Goal: Task Accomplishment & Management: Use online tool/utility

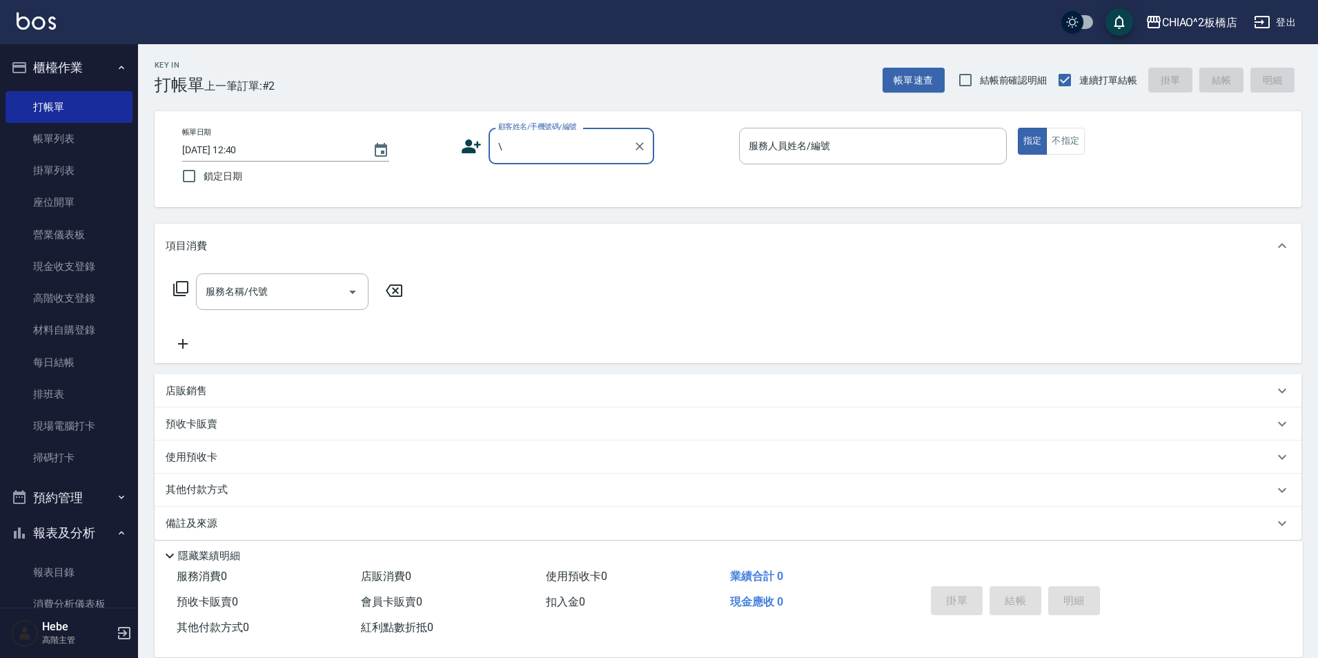
type input "\"
click at [543, 158] on input "\" at bounding box center [561, 146] width 132 height 24
type input "陳政哲姊姊"
click at [821, 152] on input "服務人員姓名/編號" at bounding box center [872, 146] width 255 height 24
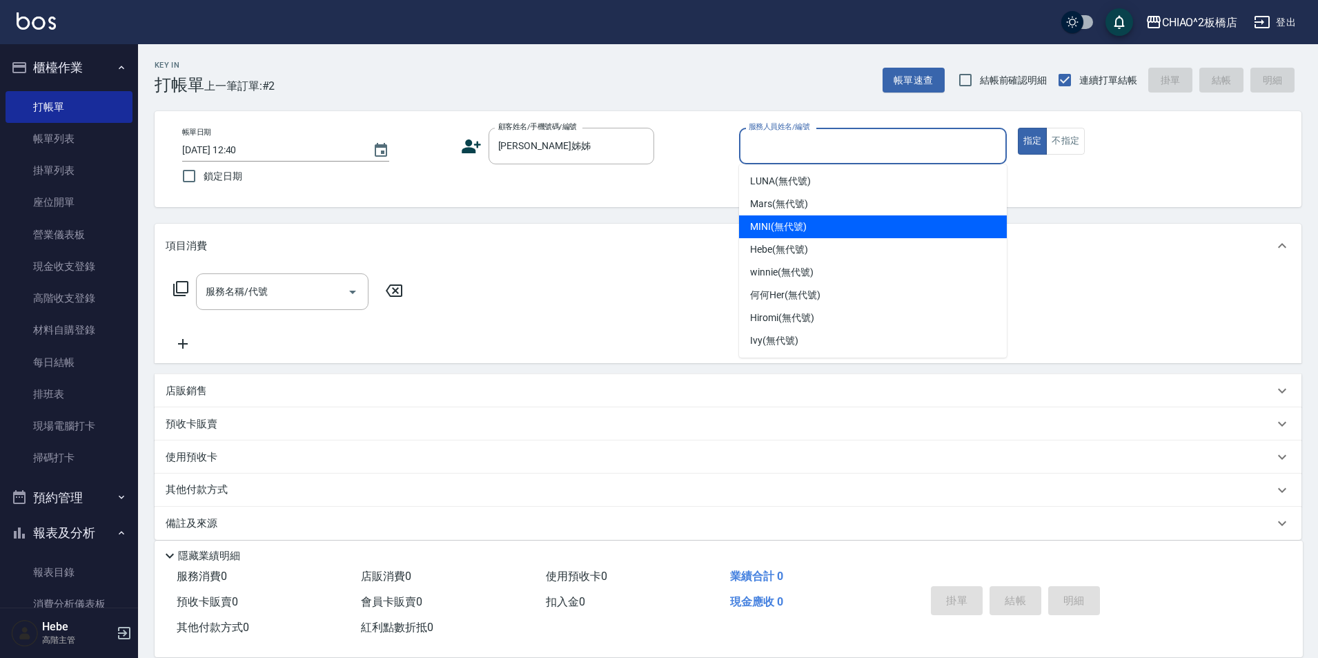
click at [809, 226] on div "MINI (無代號)" at bounding box center [873, 226] width 268 height 23
type input "MINI(無代號)"
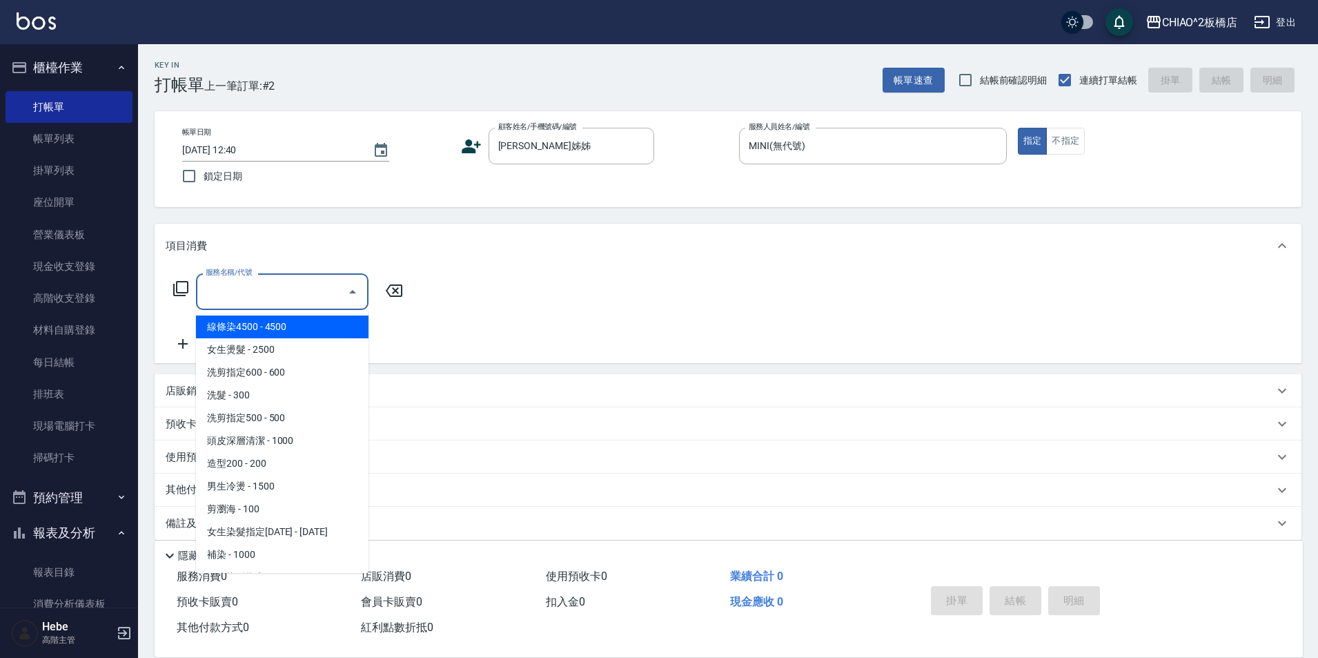
click at [319, 293] on input "服務名稱/代號" at bounding box center [271, 291] width 139 height 24
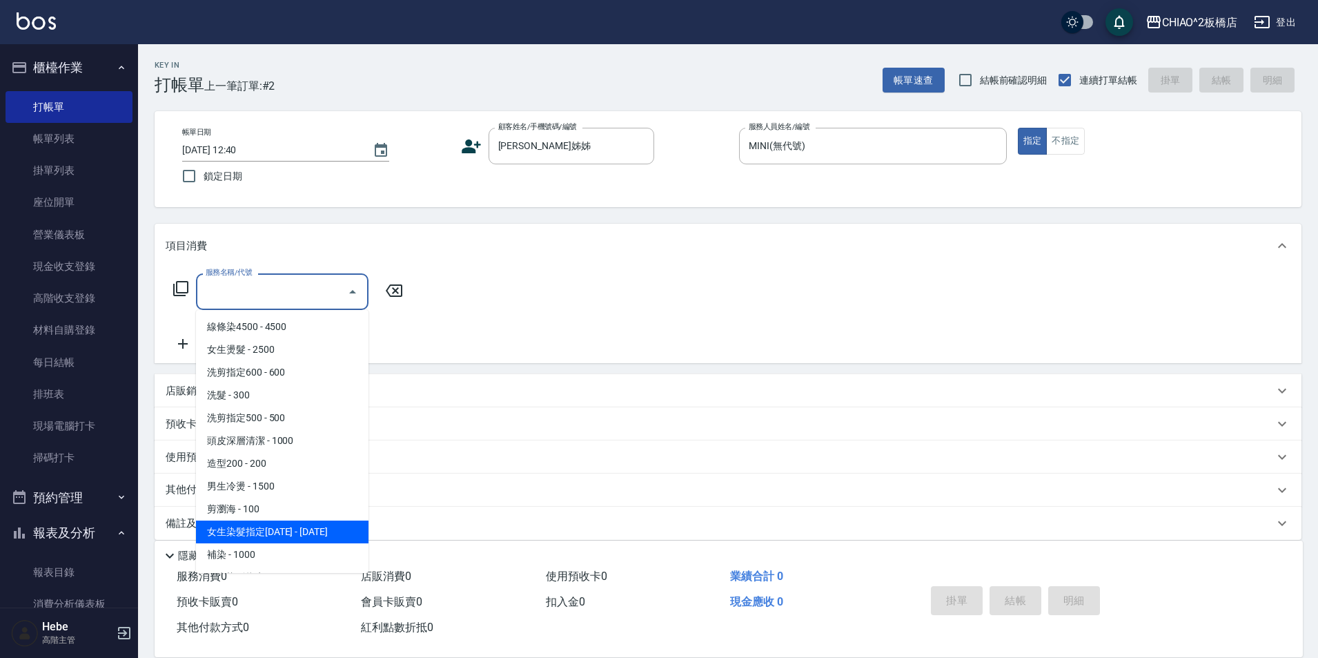
click at [299, 523] on span "女生染髮指定[DATE] - [DATE]" at bounding box center [282, 531] width 172 height 23
type input "女生染髮指定2000(96698)"
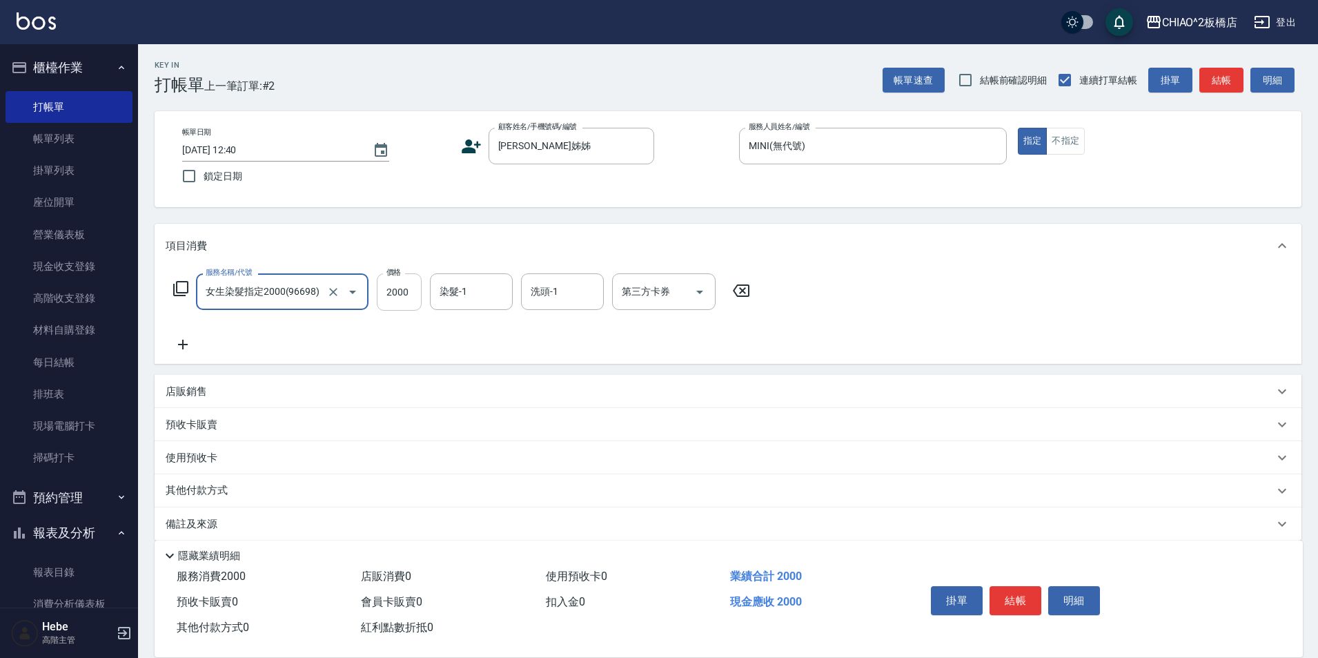
click at [408, 290] on input "2000" at bounding box center [399, 291] width 45 height 37
type input "1000"
click at [484, 292] on input "染髮-1" at bounding box center [471, 291] width 70 height 24
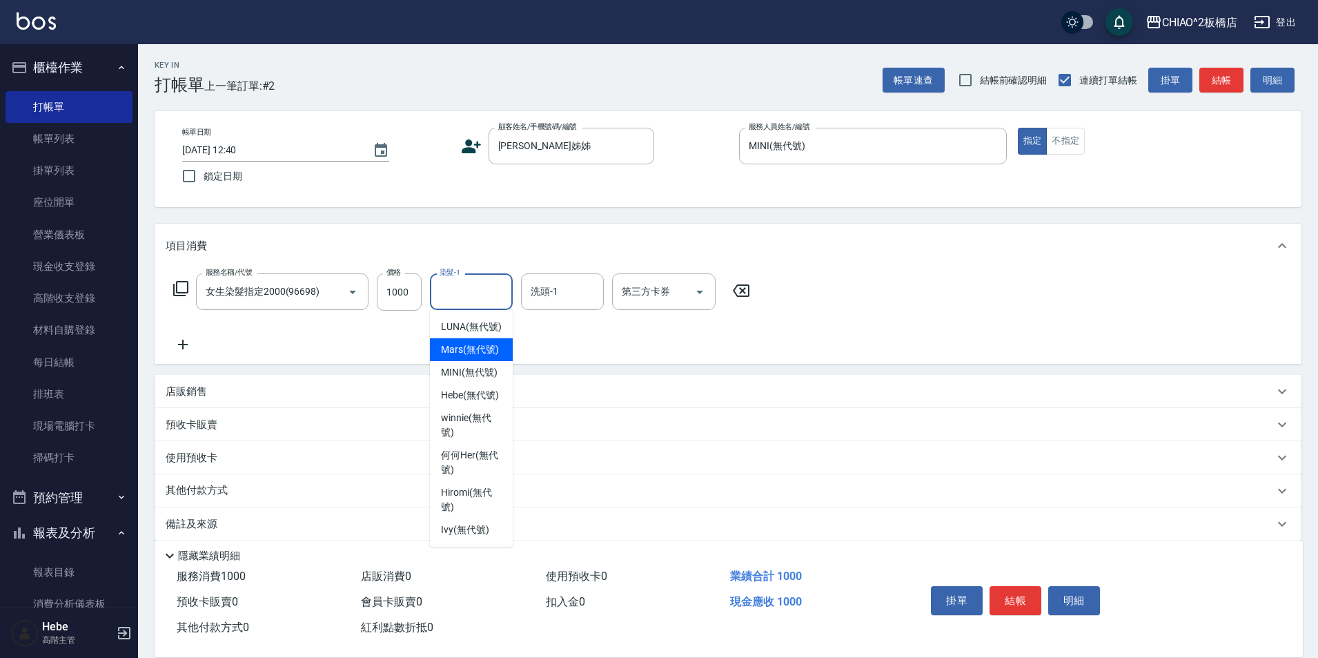
click at [475, 350] on span "Mars (無代號)" at bounding box center [470, 349] width 58 height 14
type input "Mars(無代號)"
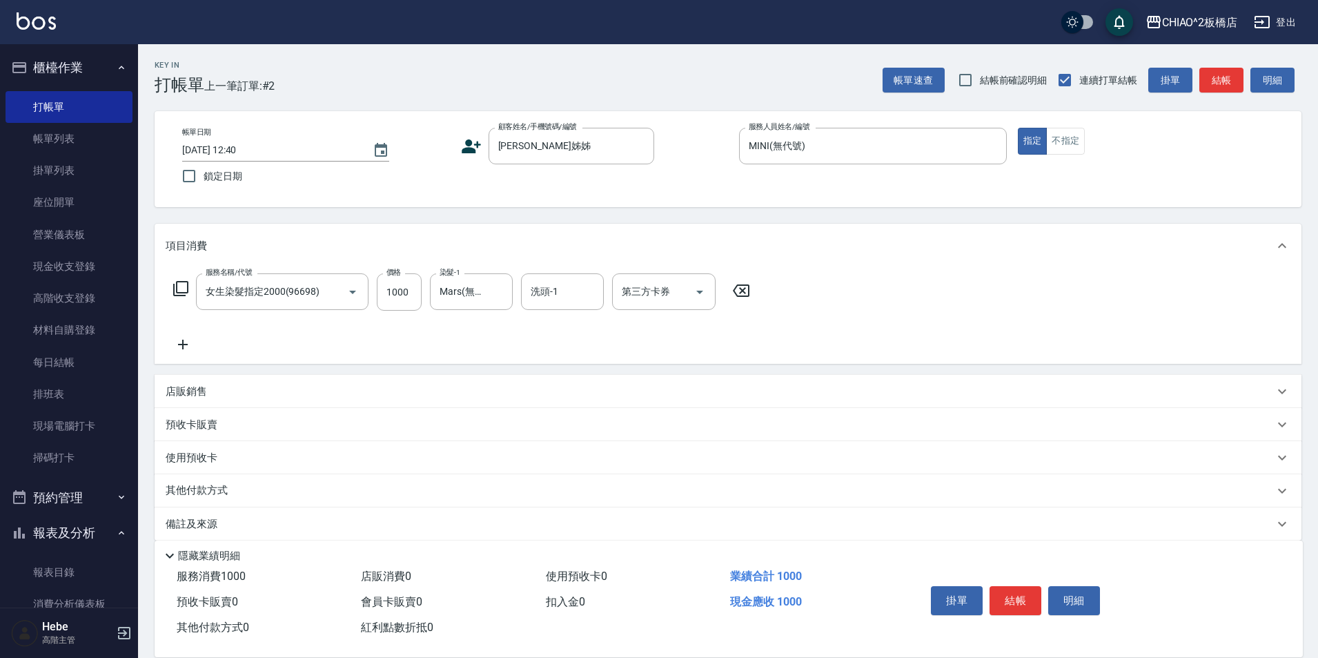
click at [178, 346] on icon at bounding box center [183, 344] width 34 height 17
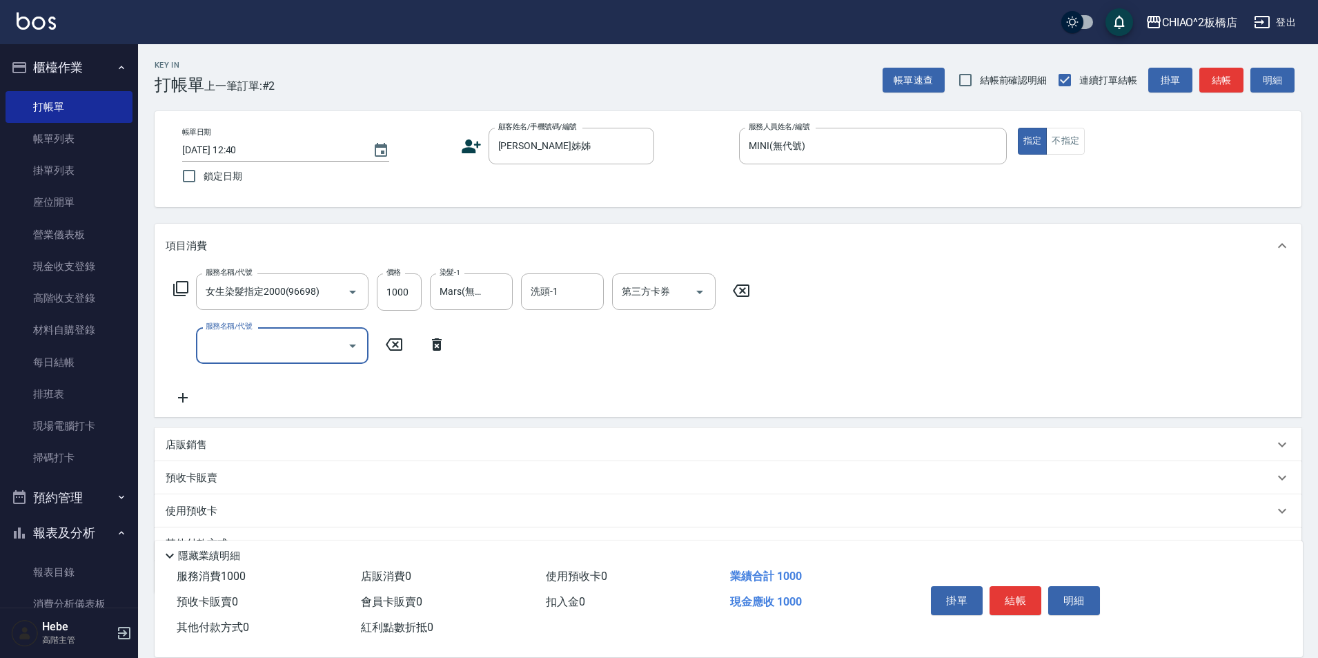
click at [225, 350] on input "服務名稱/代號" at bounding box center [271, 345] width 139 height 24
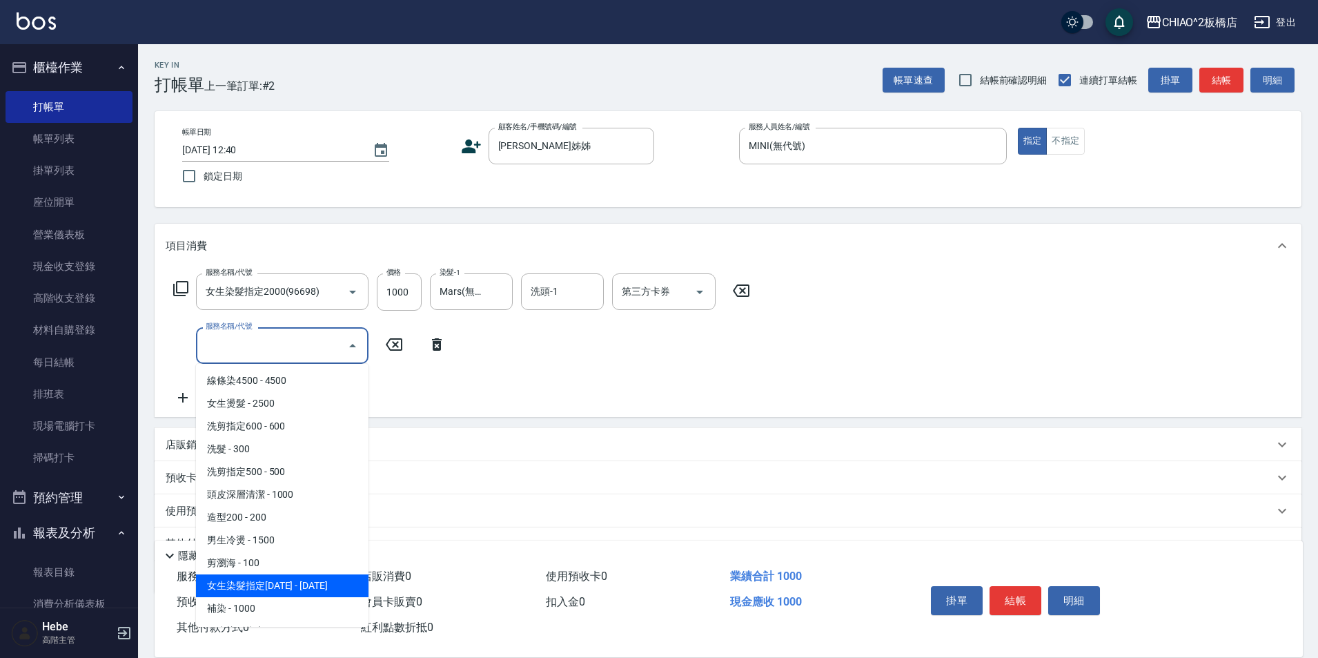
click at [290, 591] on span "女生染髮指定[DATE] - [DATE]" at bounding box center [282, 585] width 172 height 23
type input "女生染髮指定2000(96698)"
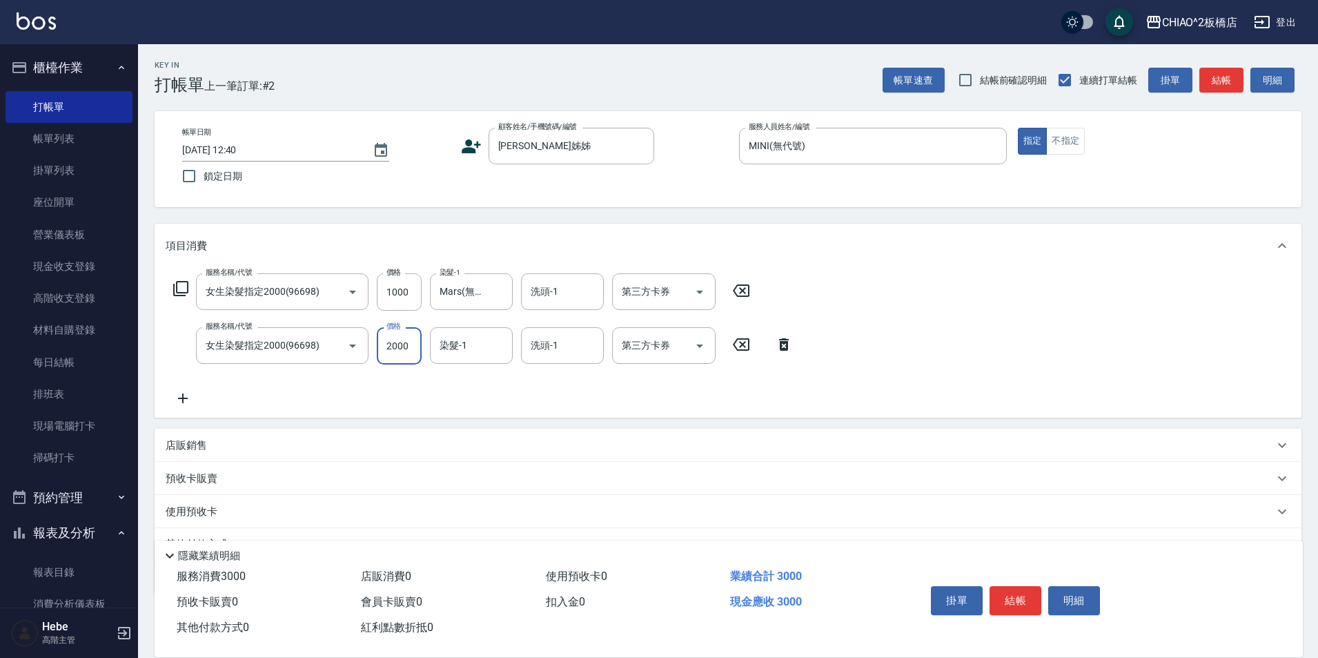
click at [406, 353] on input "2000" at bounding box center [399, 345] width 45 height 37
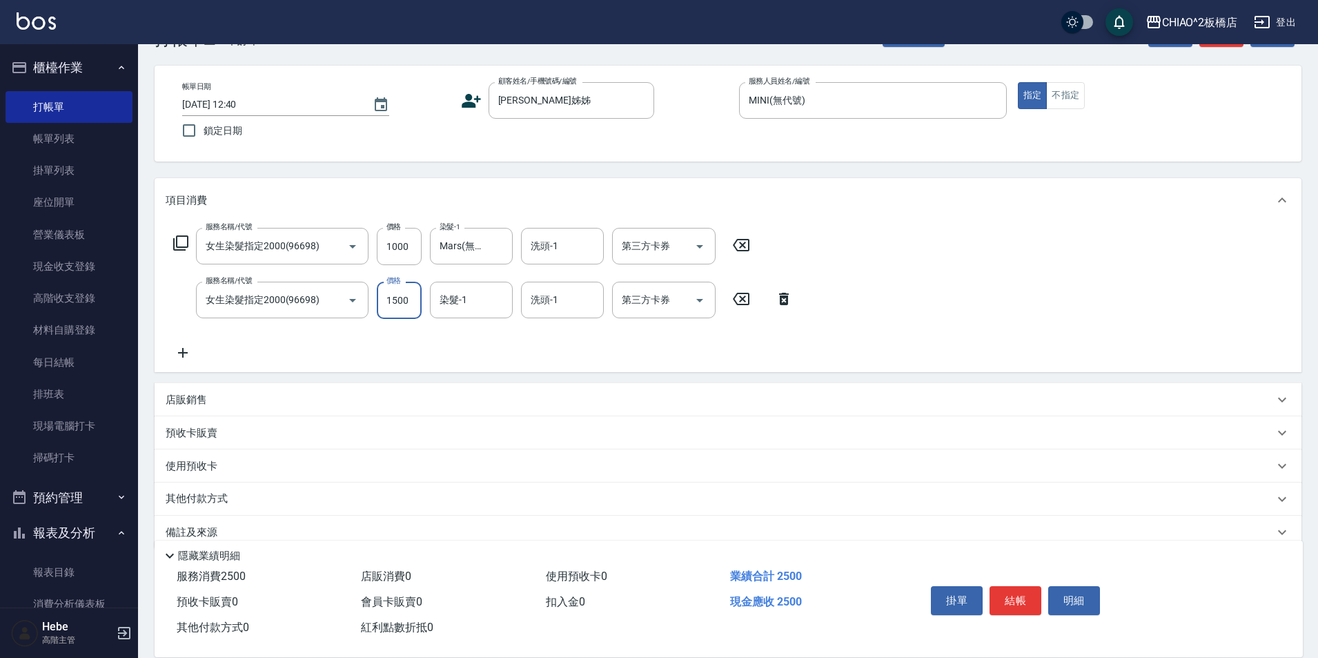
scroll to position [69, 0]
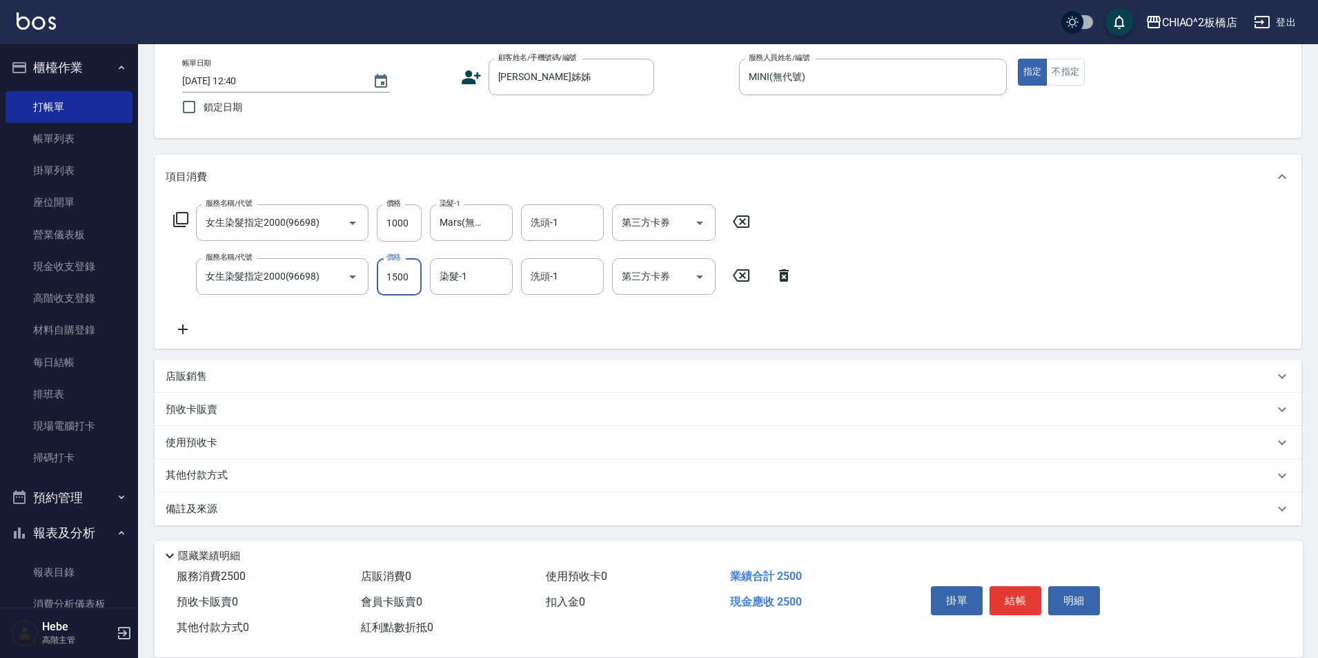
type input "1500"
click at [194, 512] on p "備註及來源" at bounding box center [192, 509] width 52 height 14
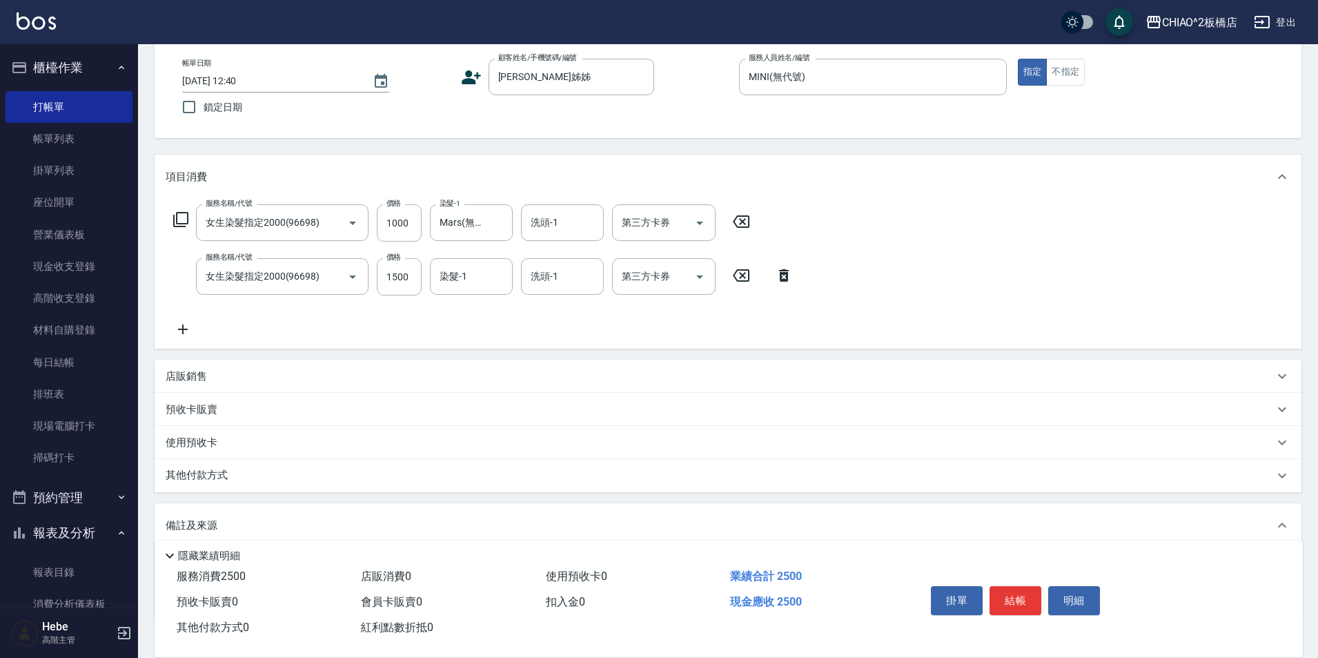
scroll to position [138, 0]
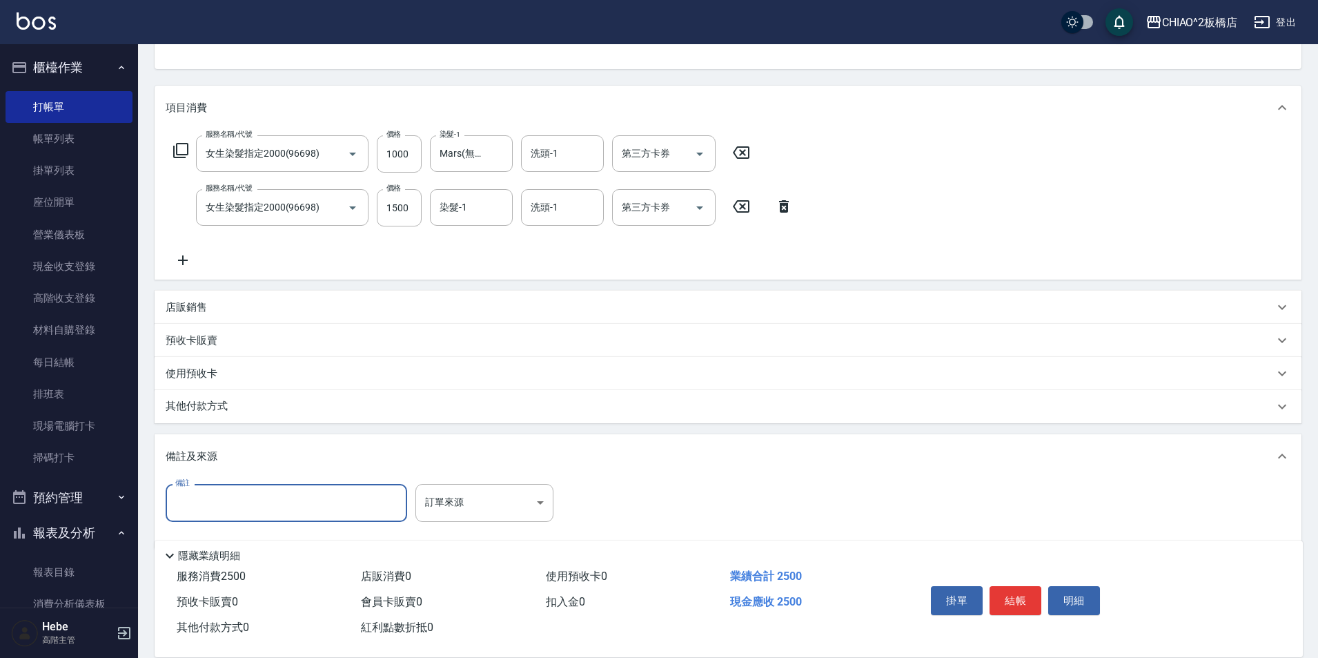
click at [281, 504] on input "備註" at bounding box center [286, 502] width 241 height 37
type input "5"
type input "只漂髮2次，沒上色"
click at [1015, 597] on button "結帳" at bounding box center [1015, 600] width 52 height 29
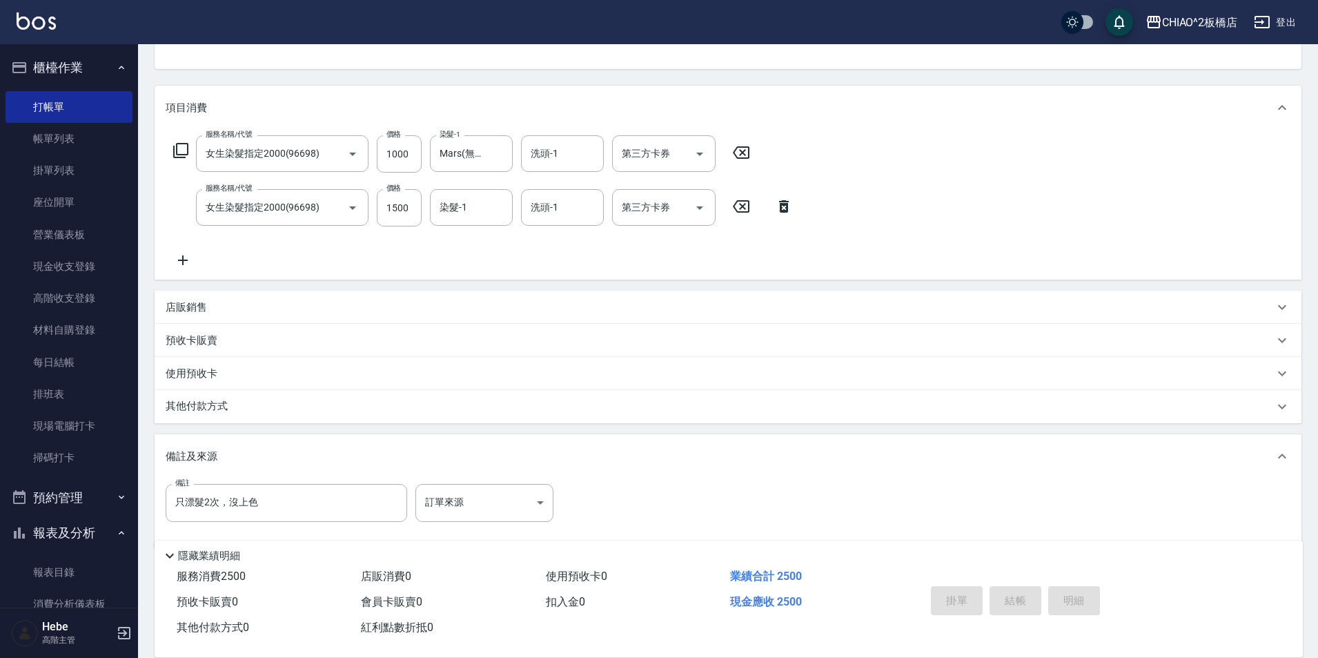
type input "2025/08/22 14:17"
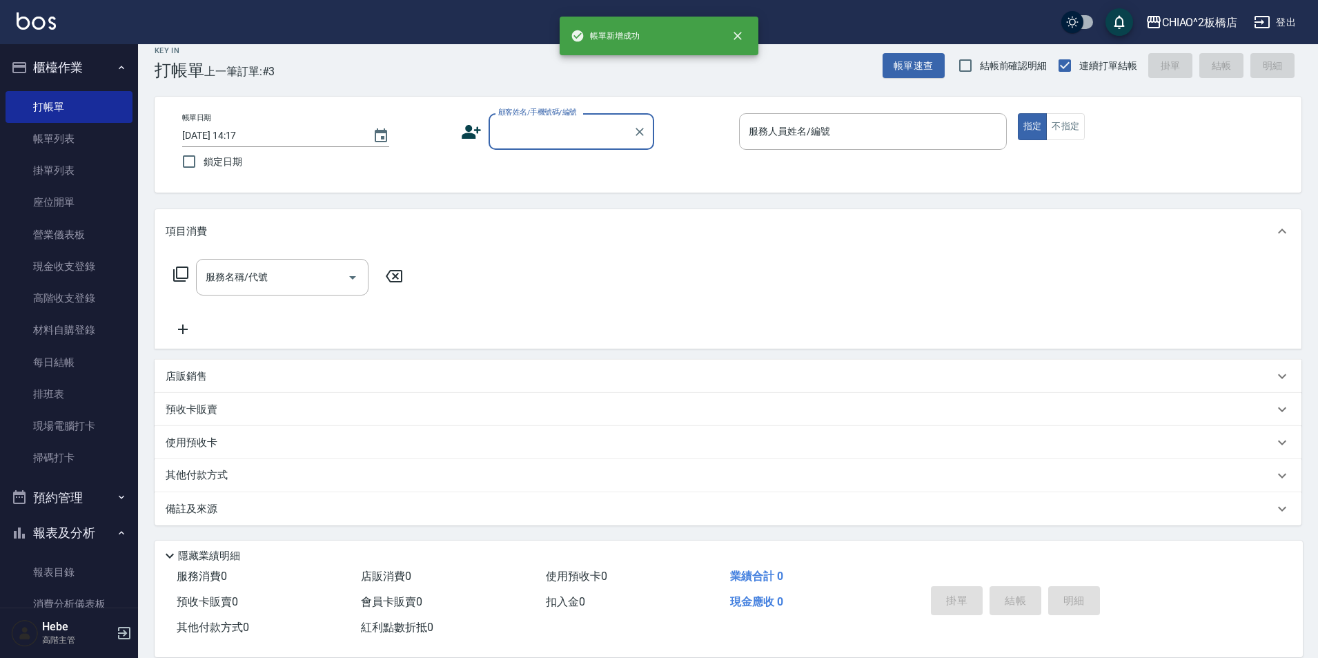
scroll to position [14, 0]
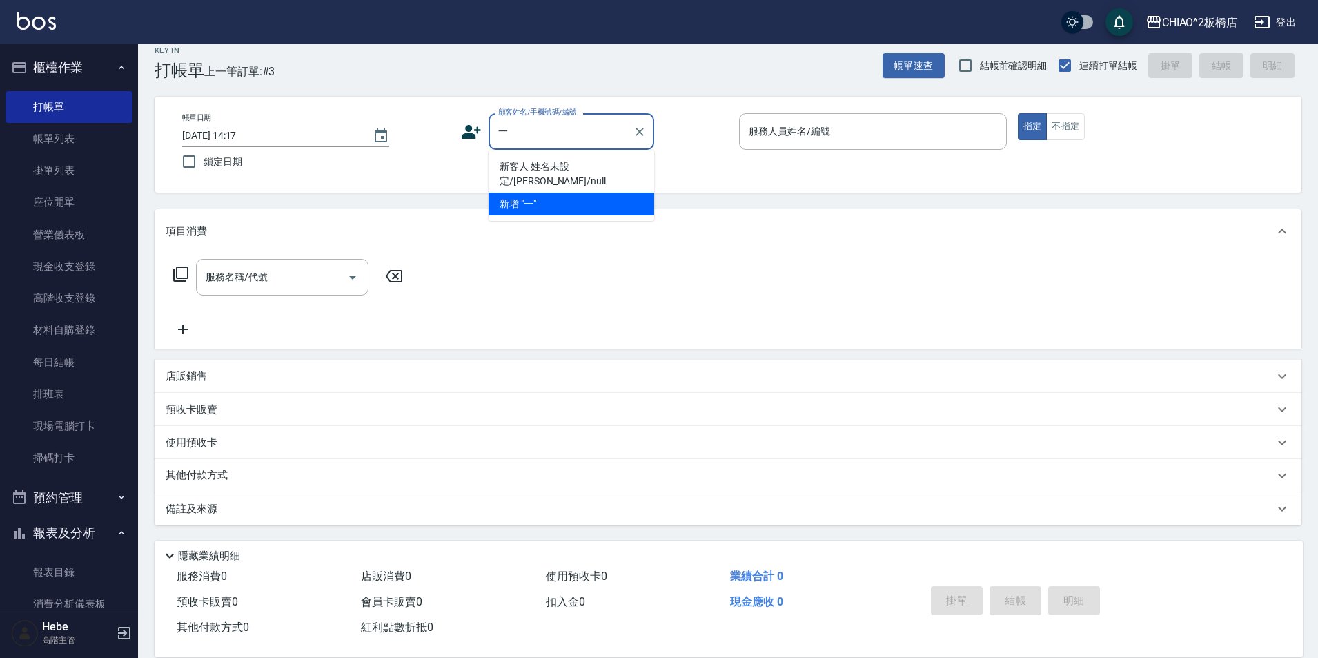
type input "宜"
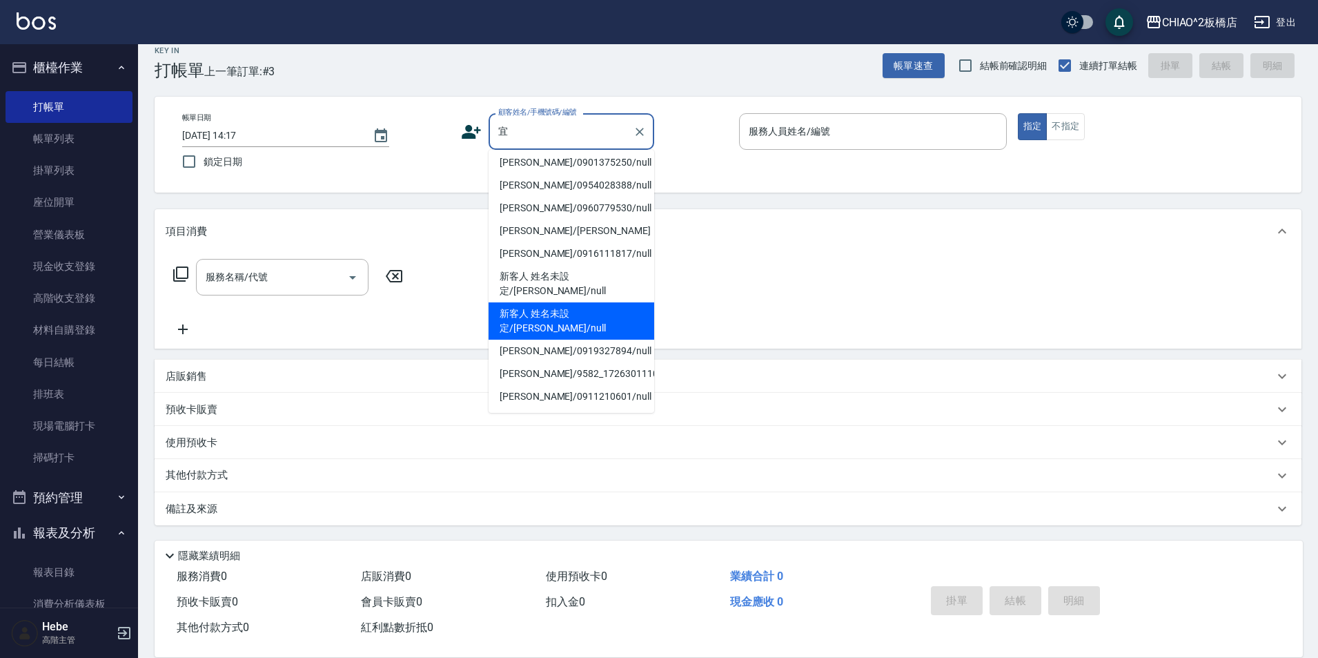
scroll to position [59, 0]
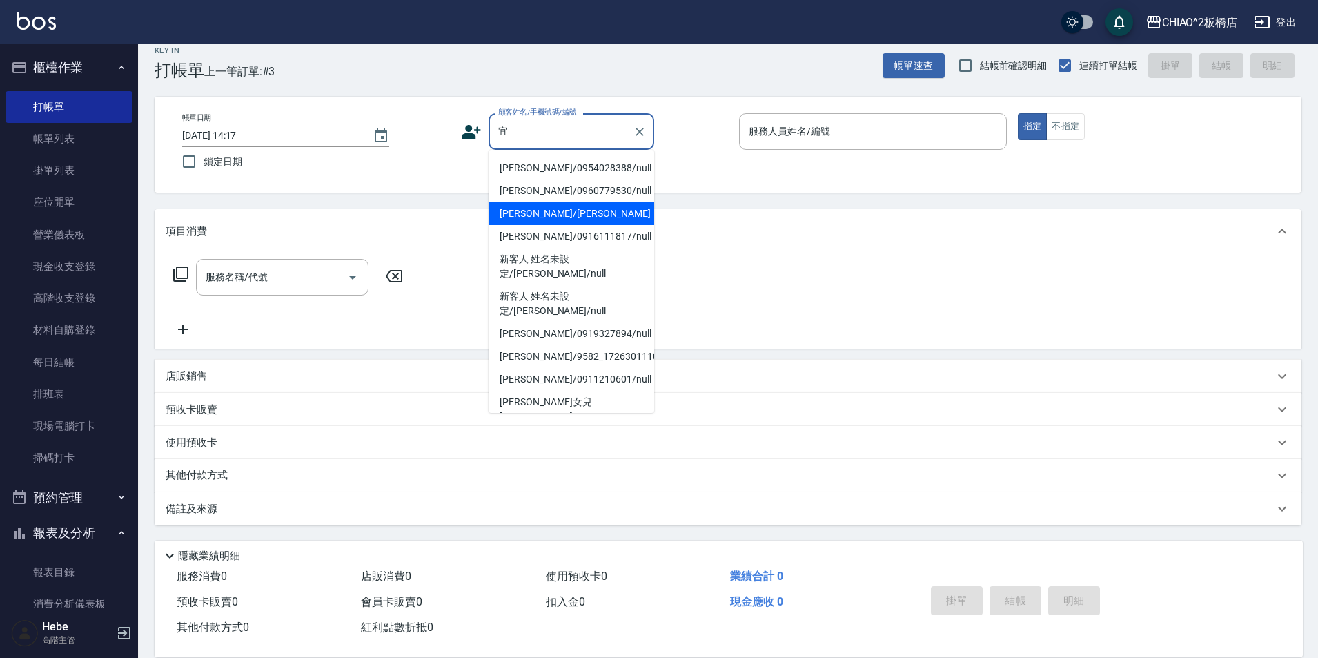
click at [551, 202] on li "[PERSON_NAME]/[PERSON_NAME]" at bounding box center [571, 213] width 166 height 23
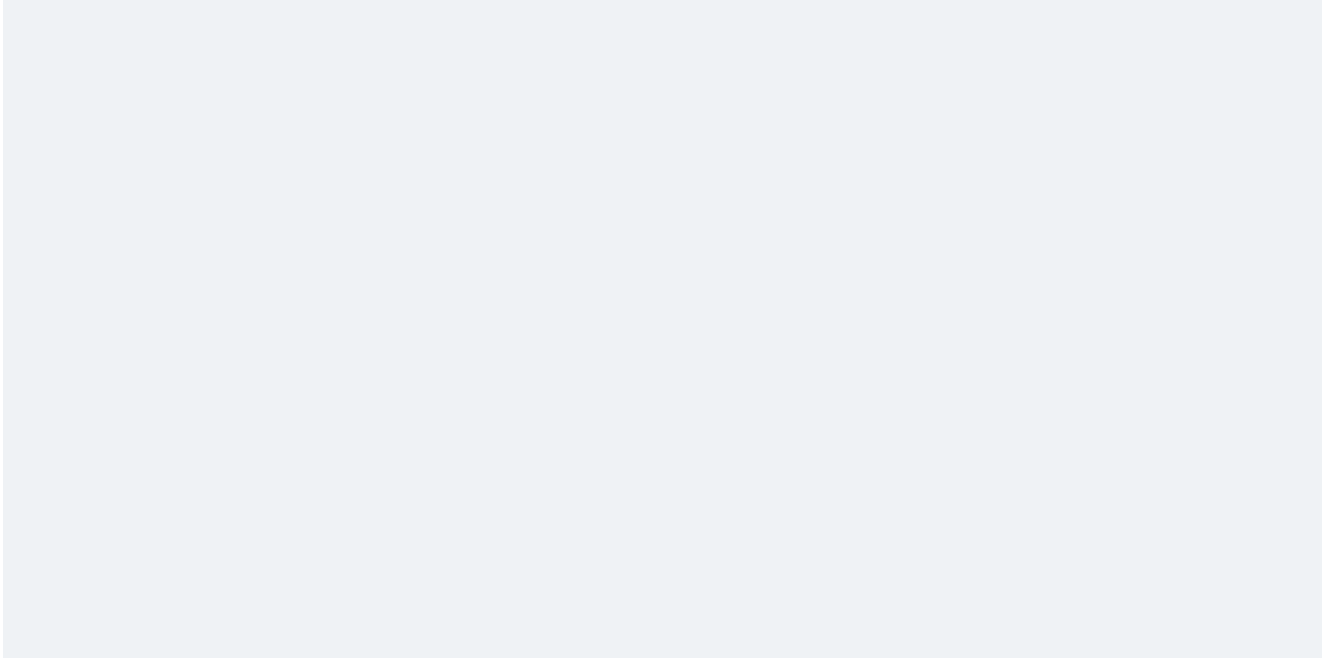
scroll to position [0, 0]
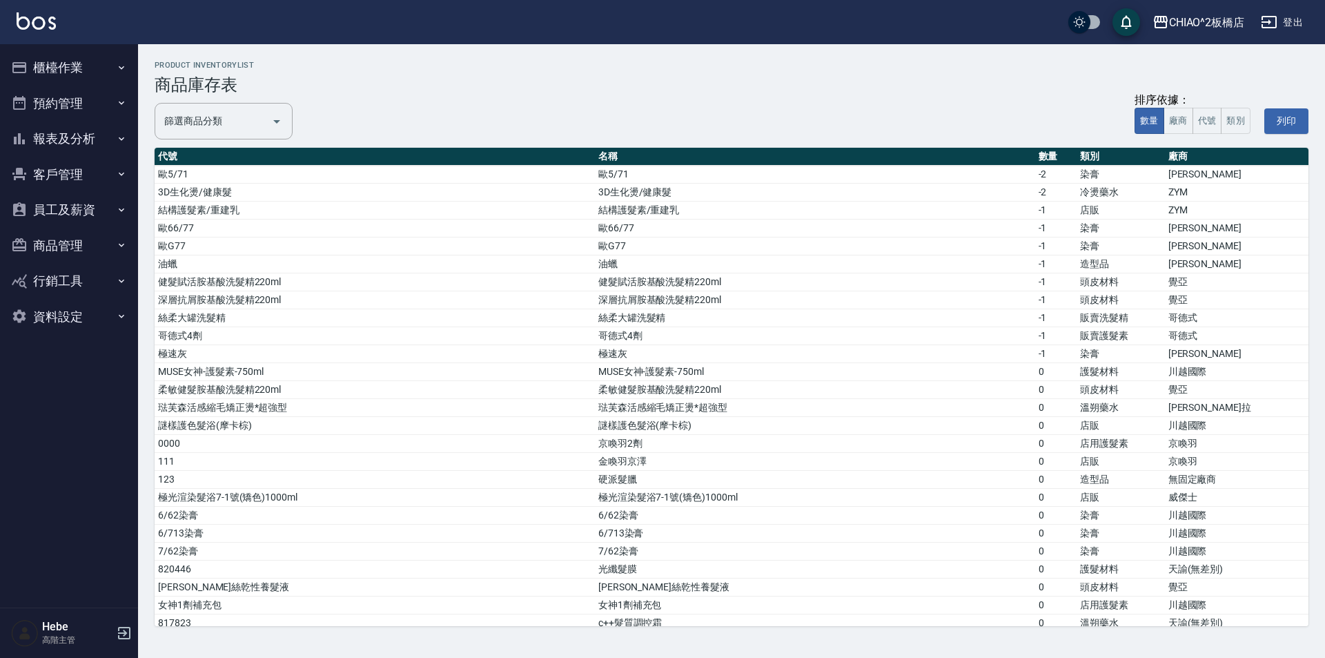
click at [37, 69] on button "櫃檯作業" at bounding box center [69, 68] width 127 height 36
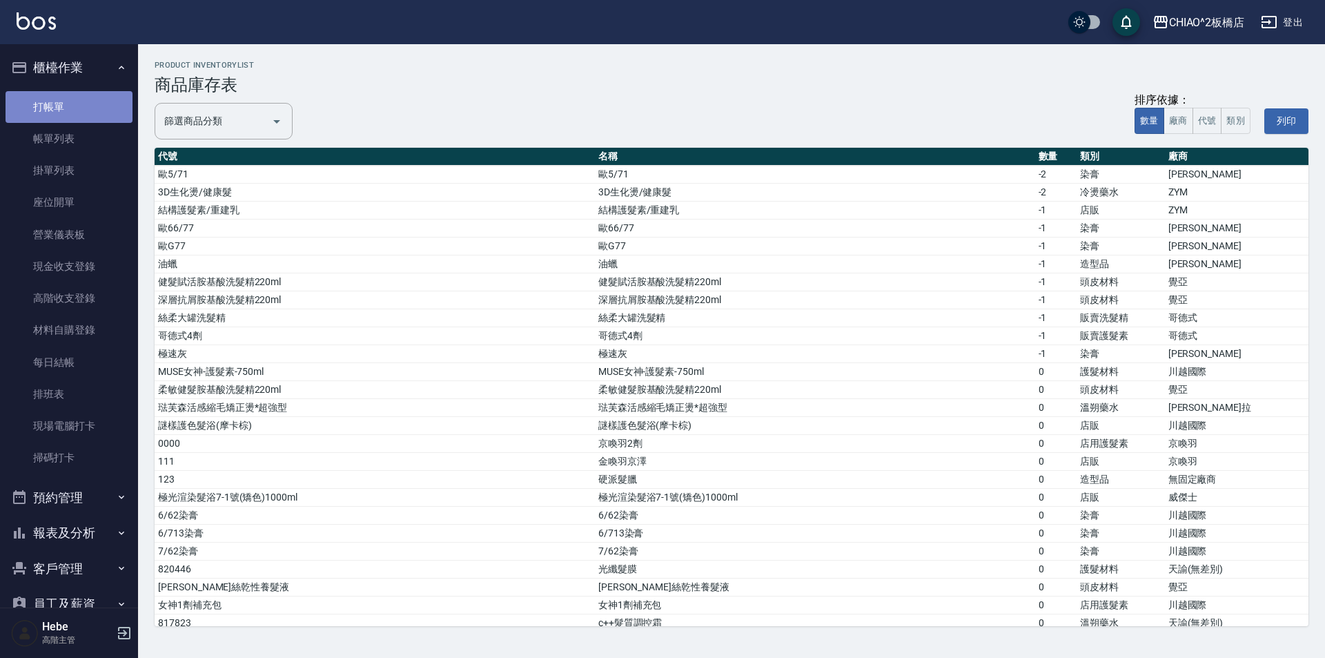
click at [72, 98] on link "打帳單" at bounding box center [69, 107] width 127 height 32
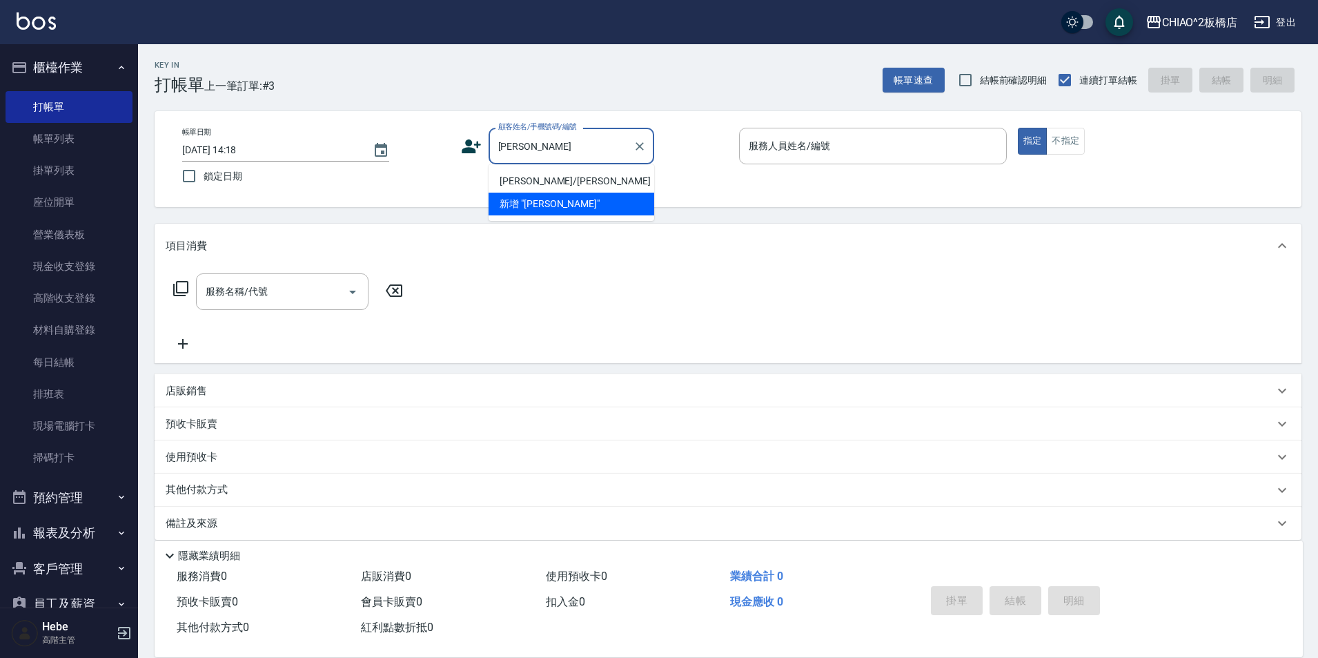
click at [555, 179] on li "[PERSON_NAME]/[PERSON_NAME]" at bounding box center [571, 181] width 166 height 23
type input "[PERSON_NAME]/[PERSON_NAME]"
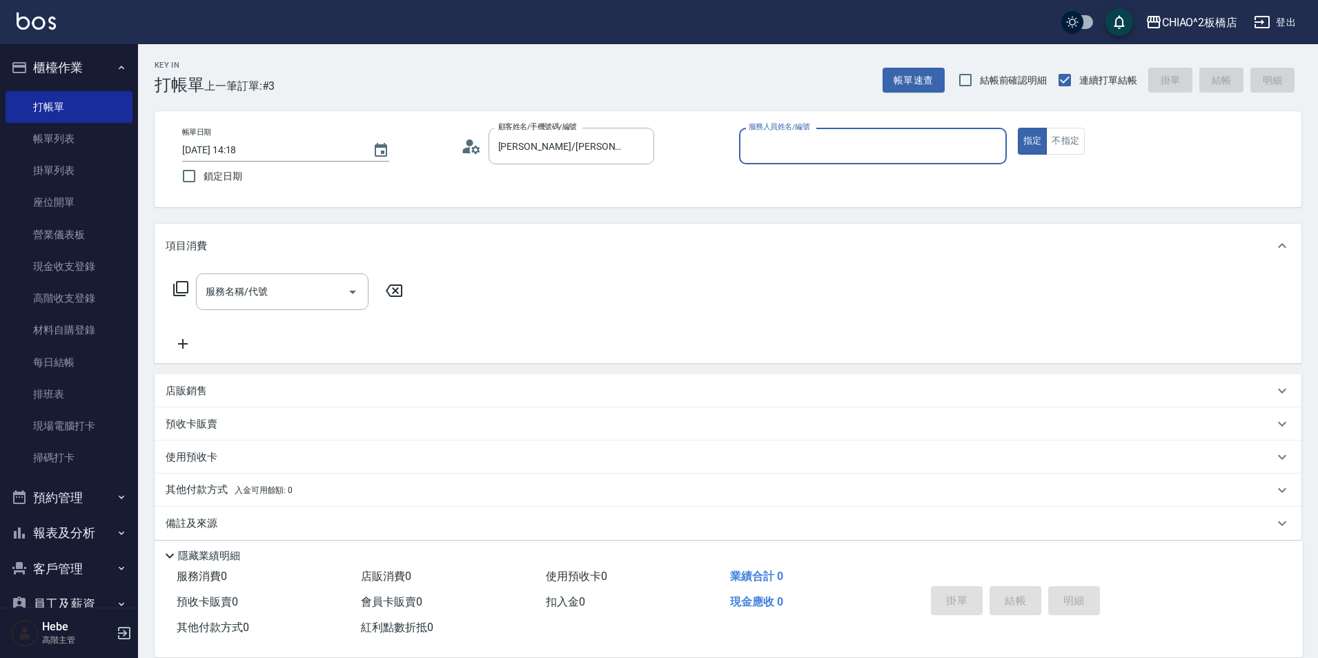
click at [660, 140] on input "服務人員姓名/編號" at bounding box center [872, 146] width 255 height 24
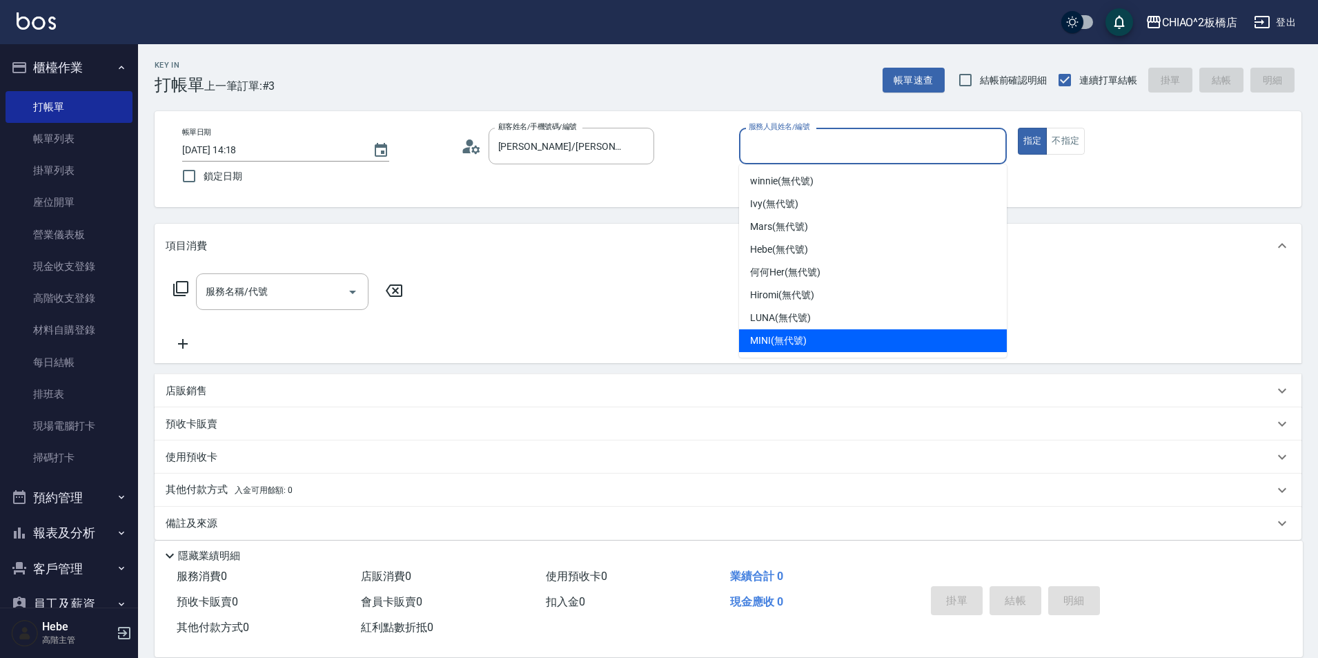
click at [660, 333] on div "MINI (無代號)" at bounding box center [873, 340] width 268 height 23
type input "MINI(無代號)"
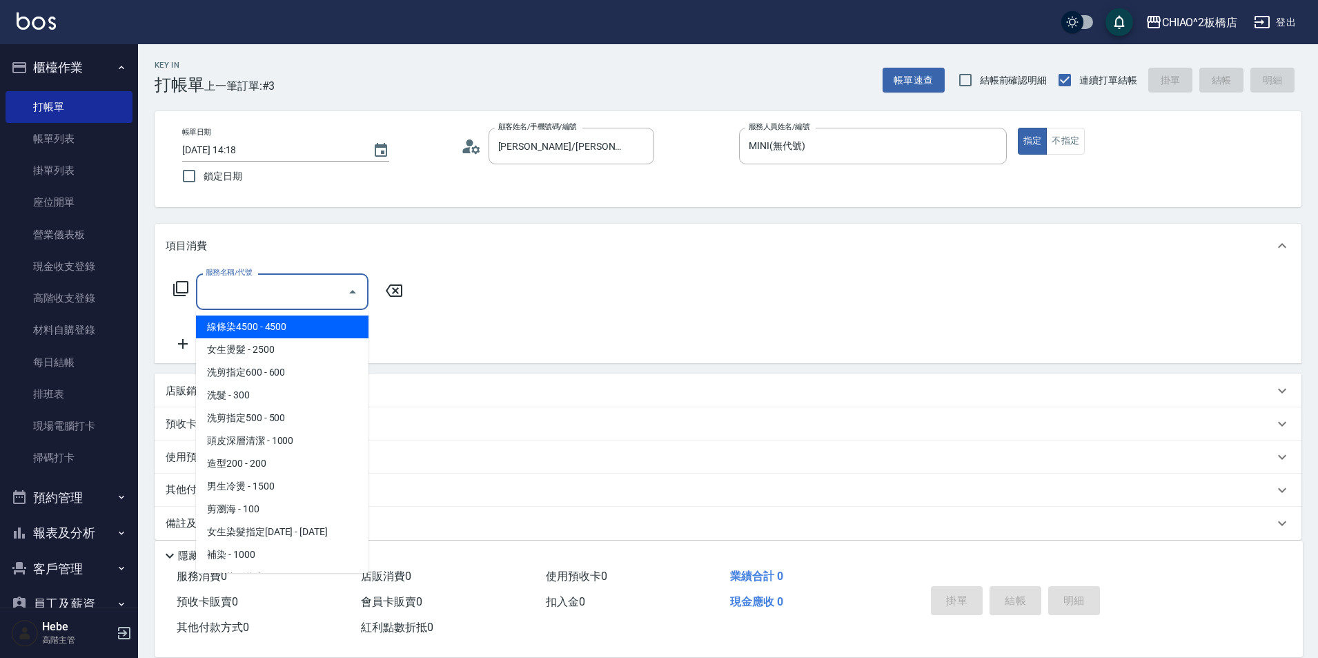
click at [259, 295] on input "服務名稱/代號" at bounding box center [271, 291] width 139 height 24
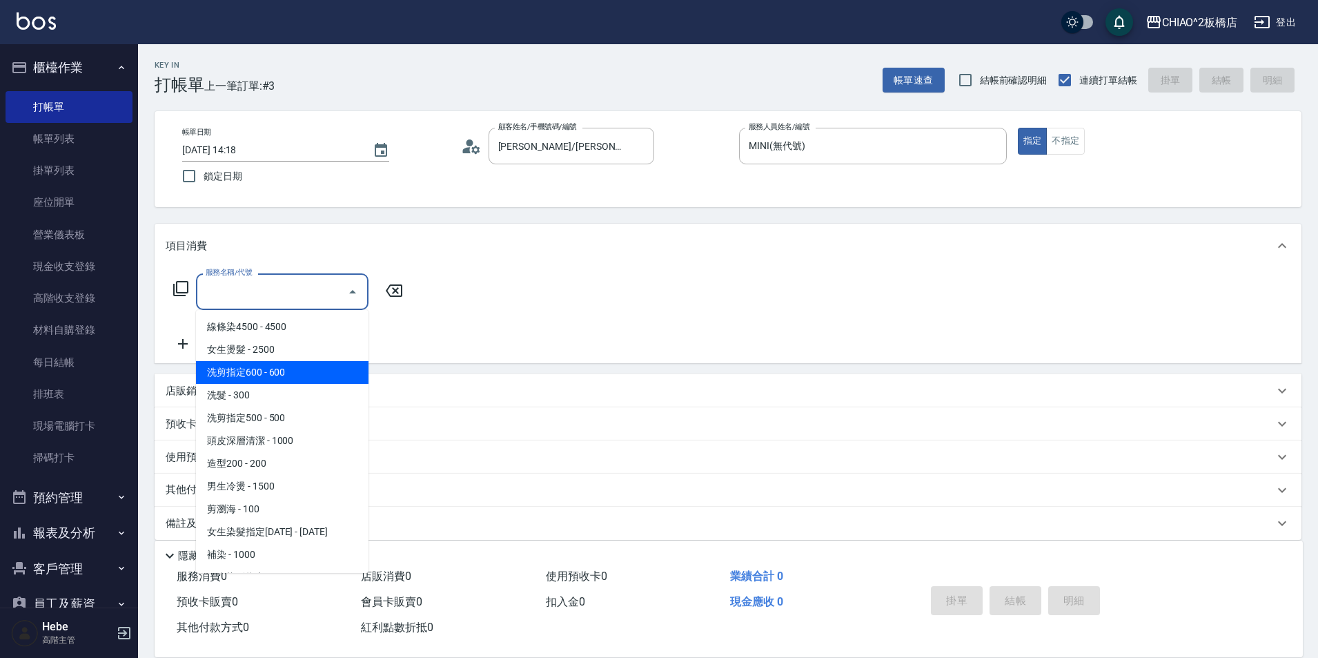
click at [271, 370] on span "洗剪指定600 - 600" at bounding box center [282, 372] width 172 height 23
type input "洗剪指定600(96678)"
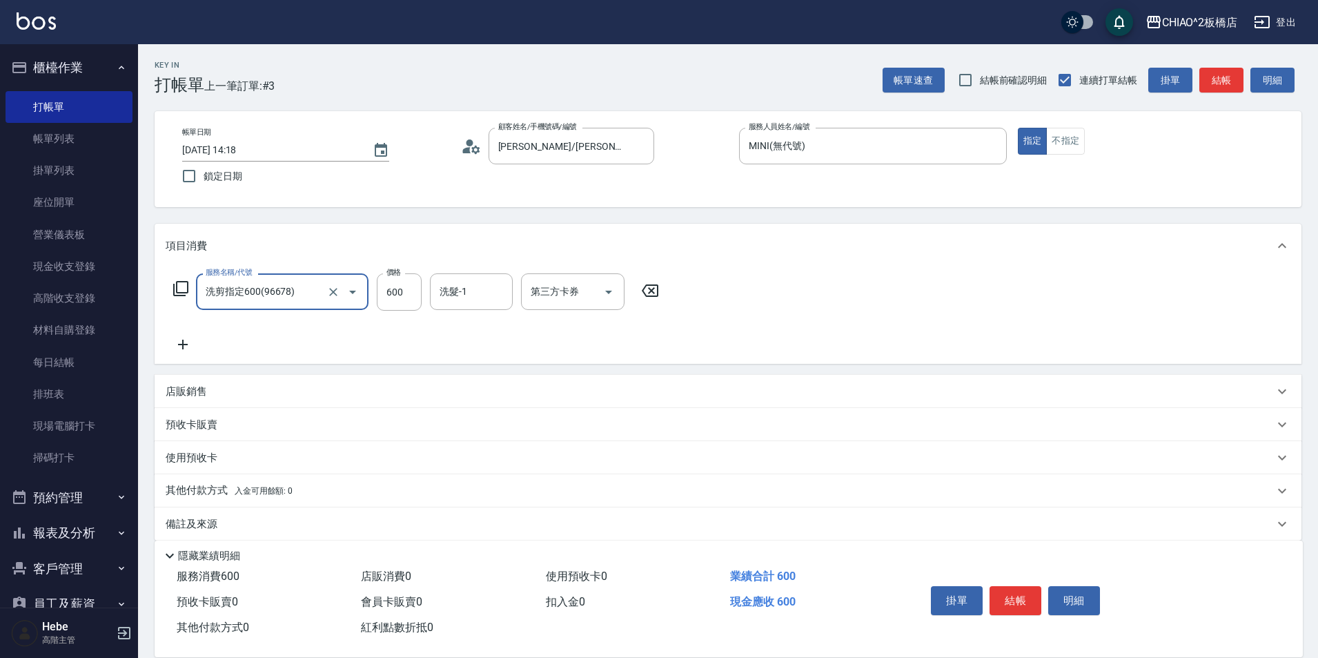
click at [184, 349] on icon at bounding box center [183, 344] width 34 height 17
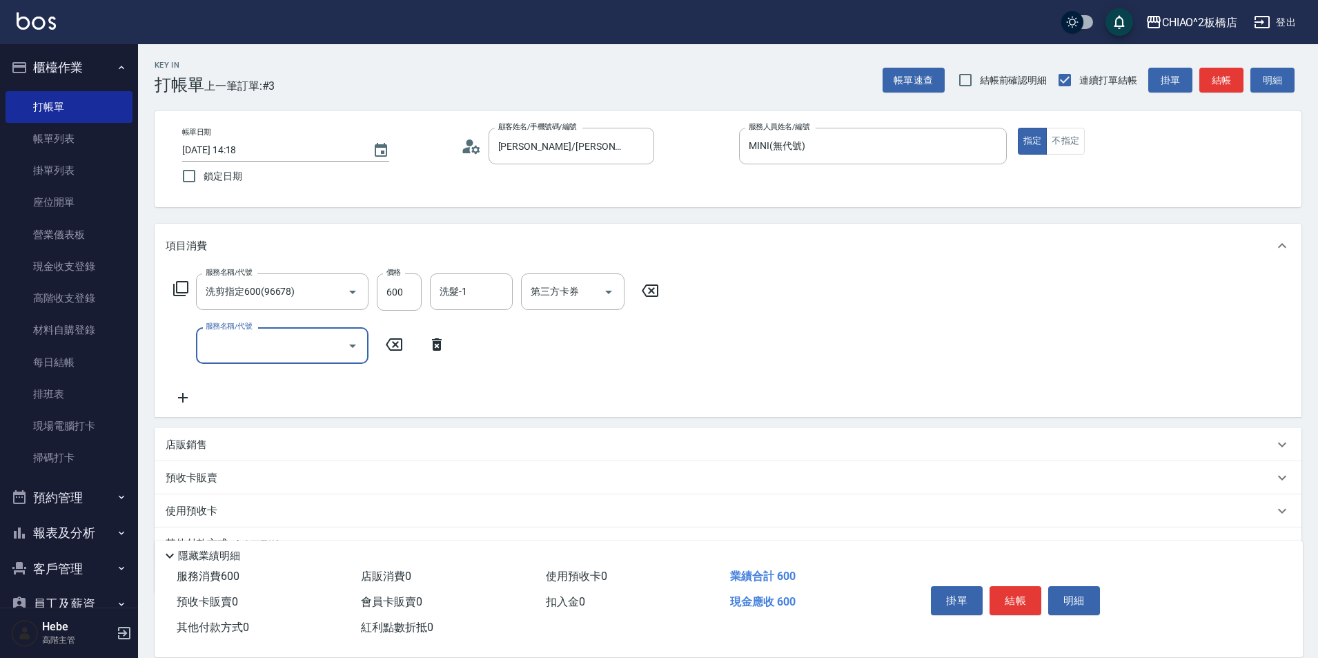
click at [253, 350] on input "服務名稱/代號" at bounding box center [271, 345] width 139 height 24
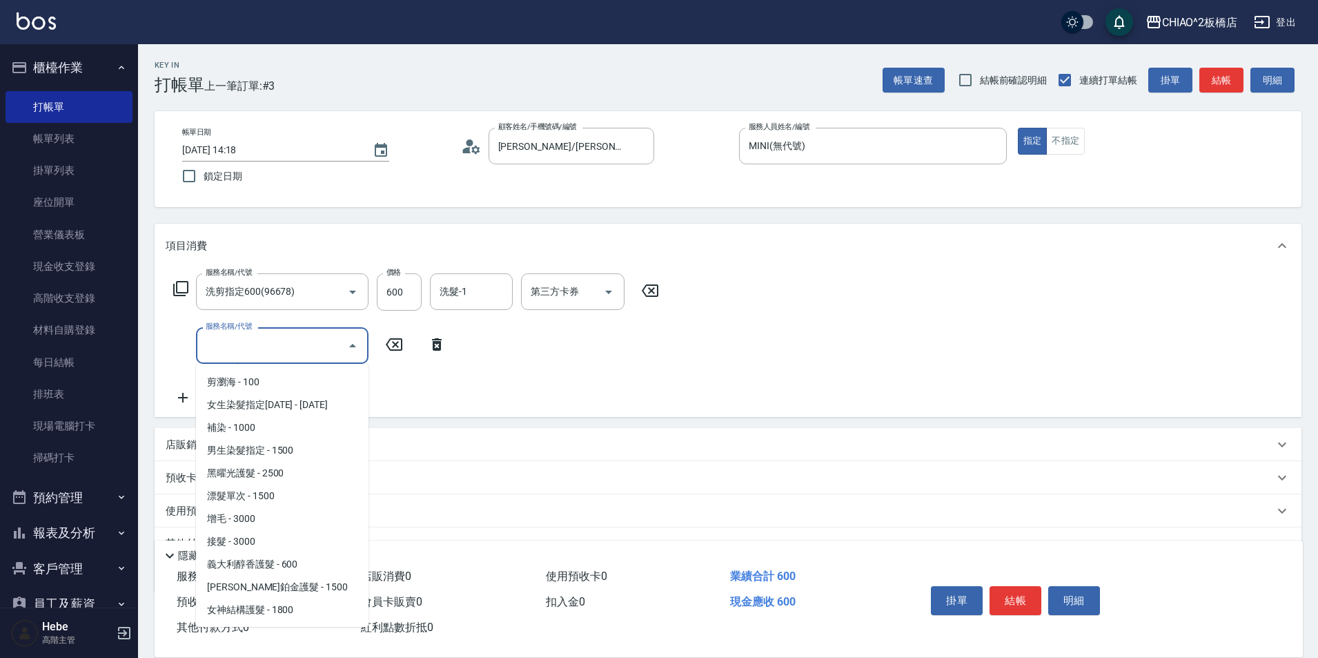
scroll to position [272, 0]
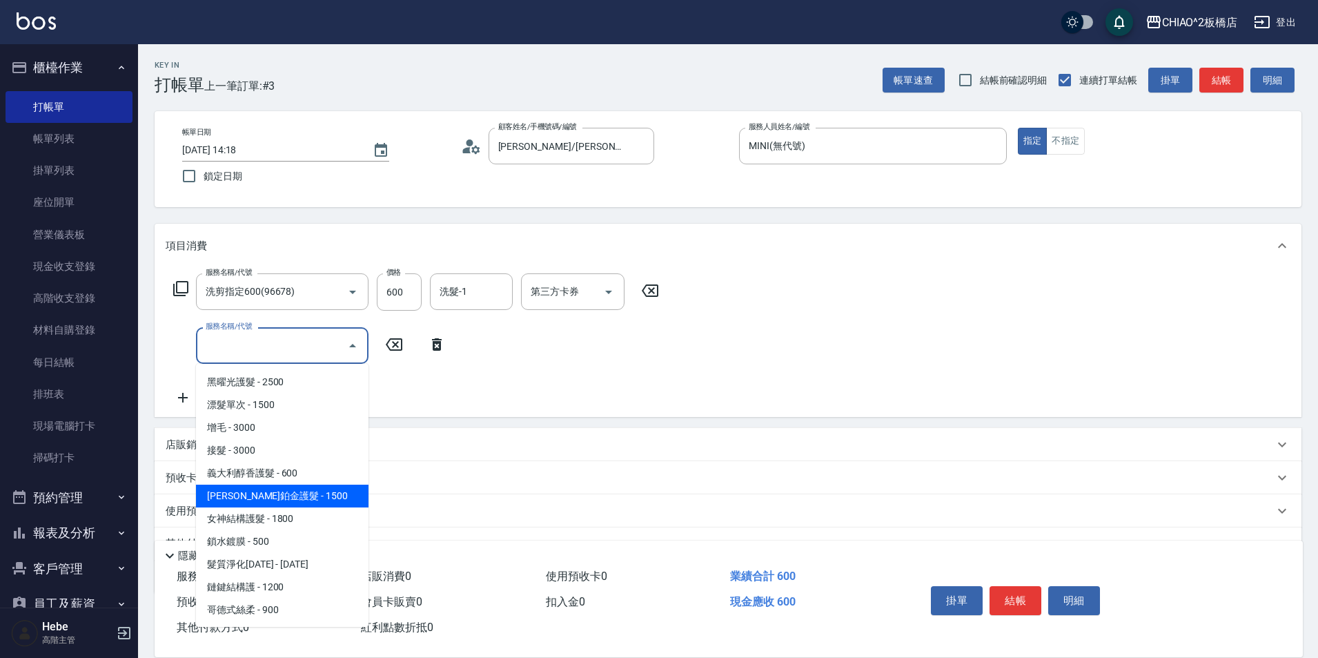
click at [315, 487] on span "[PERSON_NAME]鉑金護髮 - 1500" at bounding box center [282, 495] width 172 height 23
type input "[PERSON_NAME]鉑金護髮(126204)"
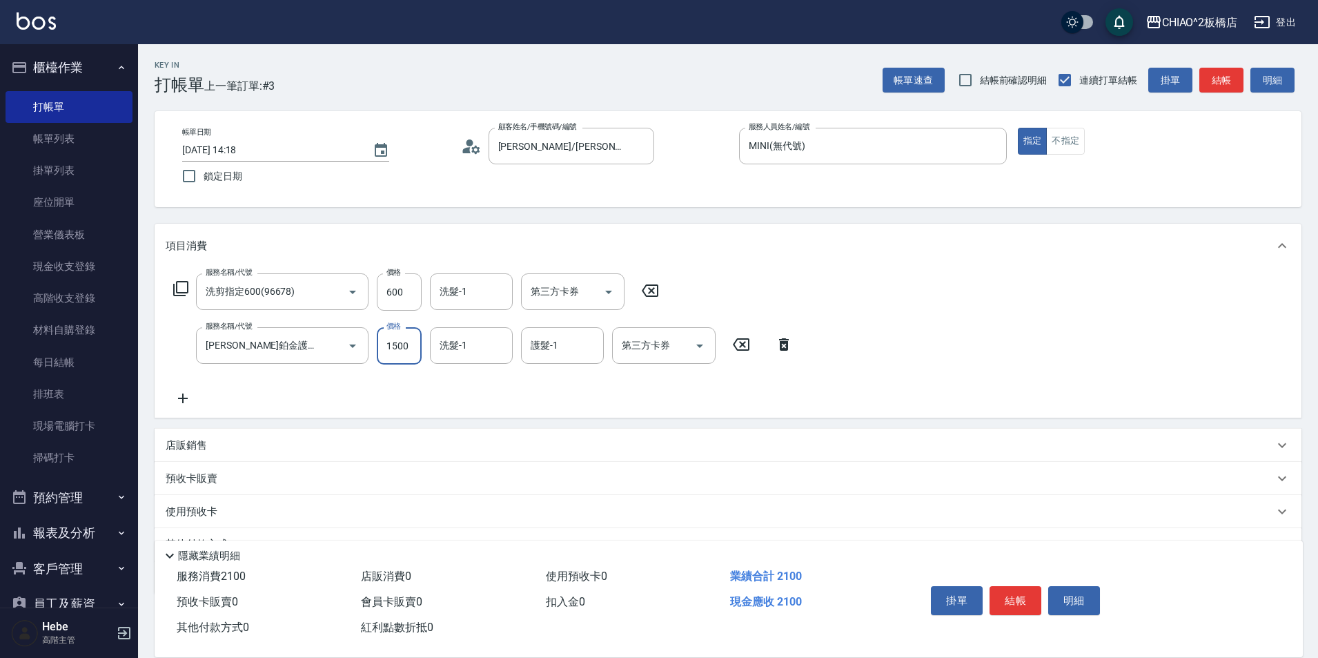
click at [412, 344] on input "1500" at bounding box center [399, 345] width 45 height 37
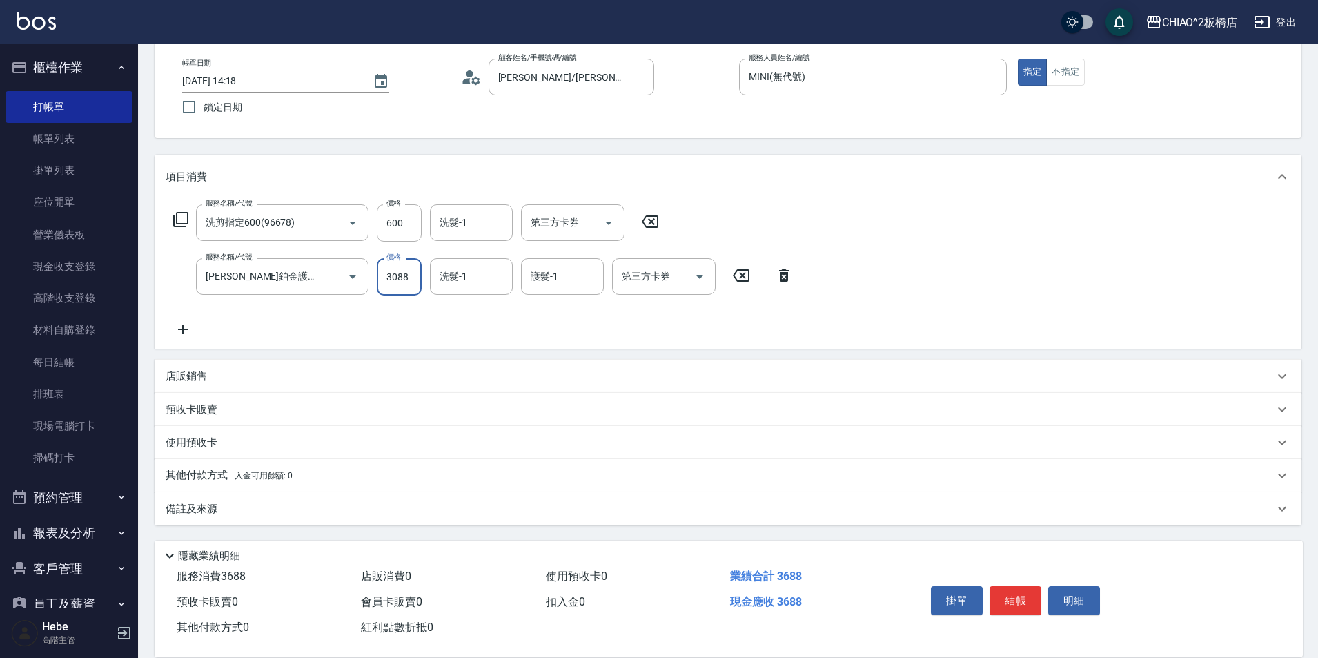
type input "3088"
click at [244, 517] on div "備註及來源" at bounding box center [728, 508] width 1147 height 33
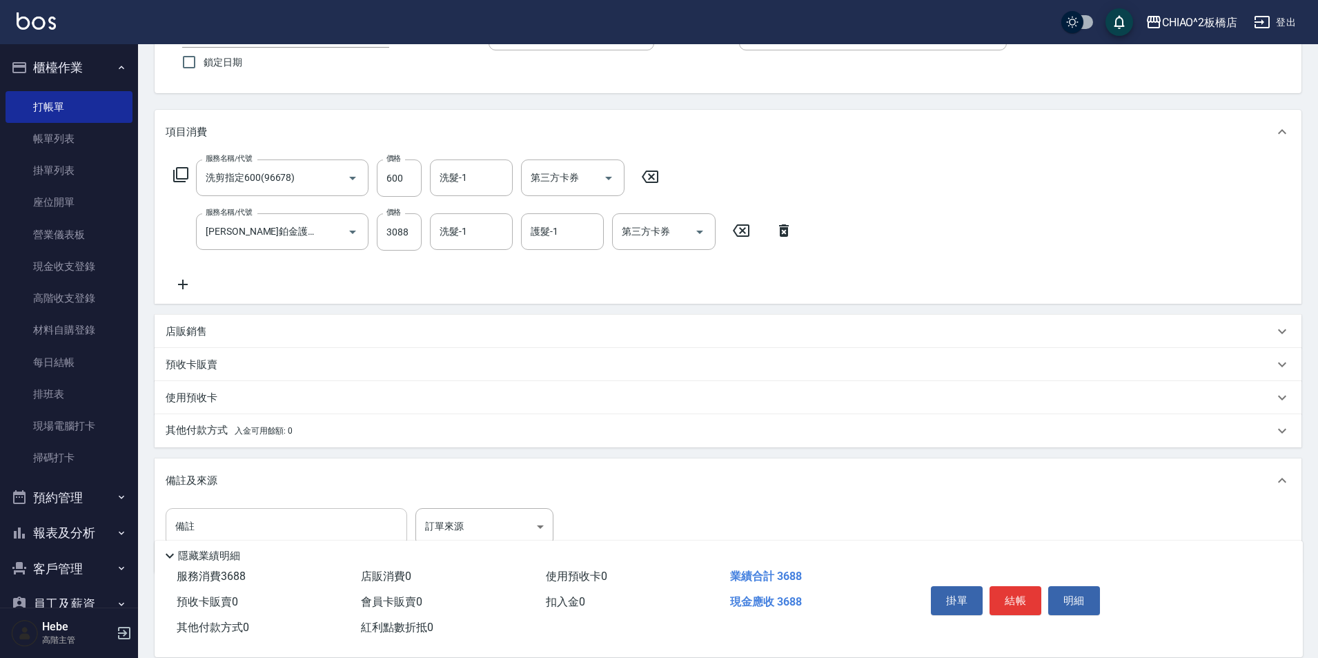
scroll to position [138, 0]
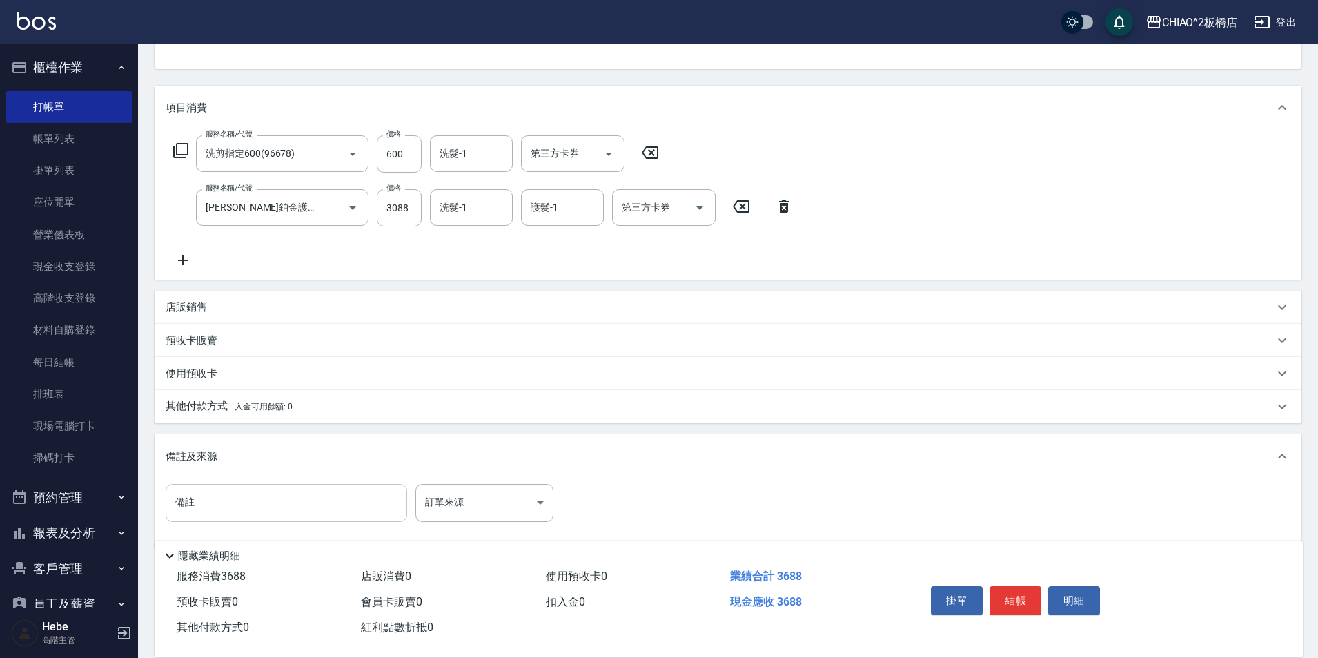
click at [243, 507] on input "備註" at bounding box center [286, 502] width 241 height 37
type input "r"
type input "京換羽護髮。當月活動護髮88%"
click at [531, 210] on div "護髮-1 護髮-1" at bounding box center [562, 207] width 83 height 37
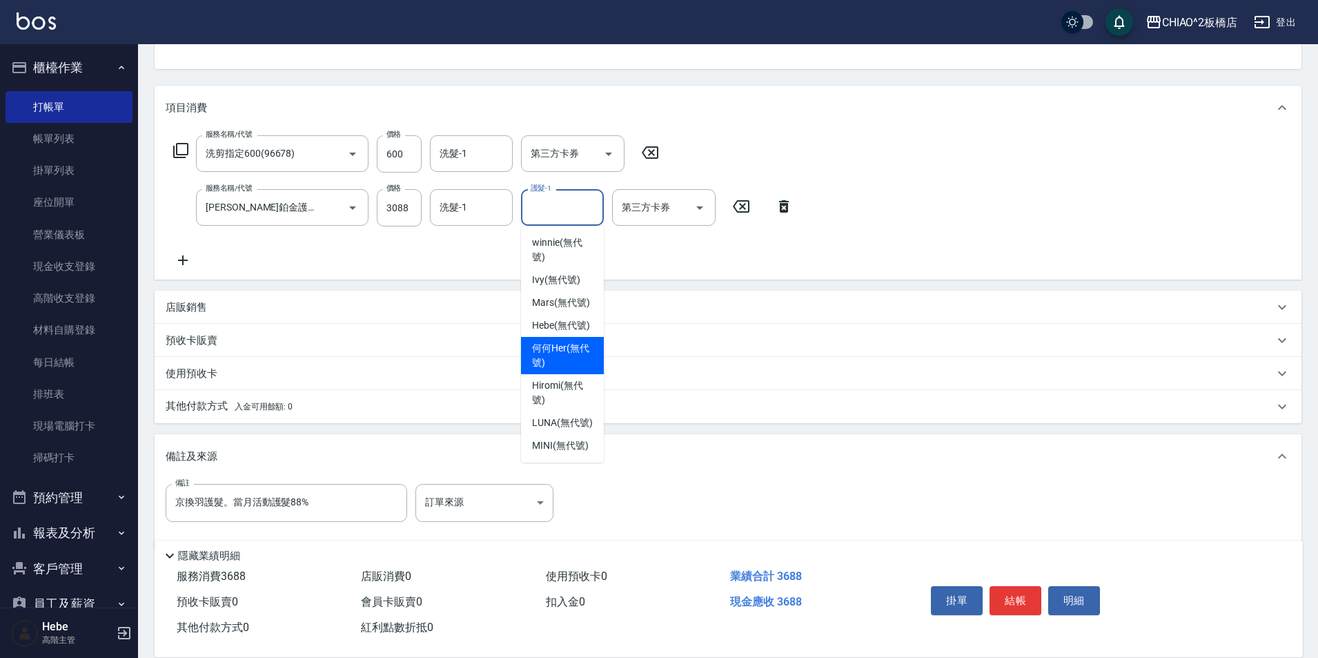
click at [566, 347] on span "何何Her (無代號)" at bounding box center [562, 355] width 61 height 29
type input "何何Her (無代號)"
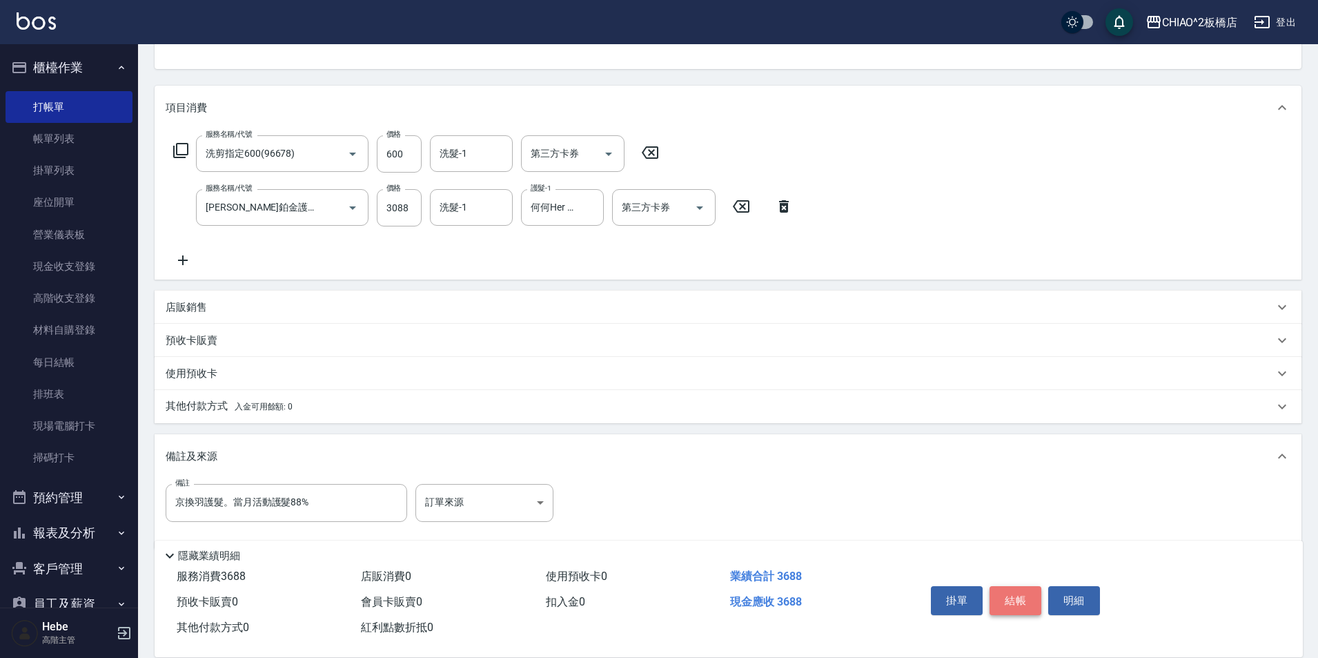
click at [660, 586] on button "結帳" at bounding box center [1015, 600] width 52 height 29
type input "[DATE] 14:19"
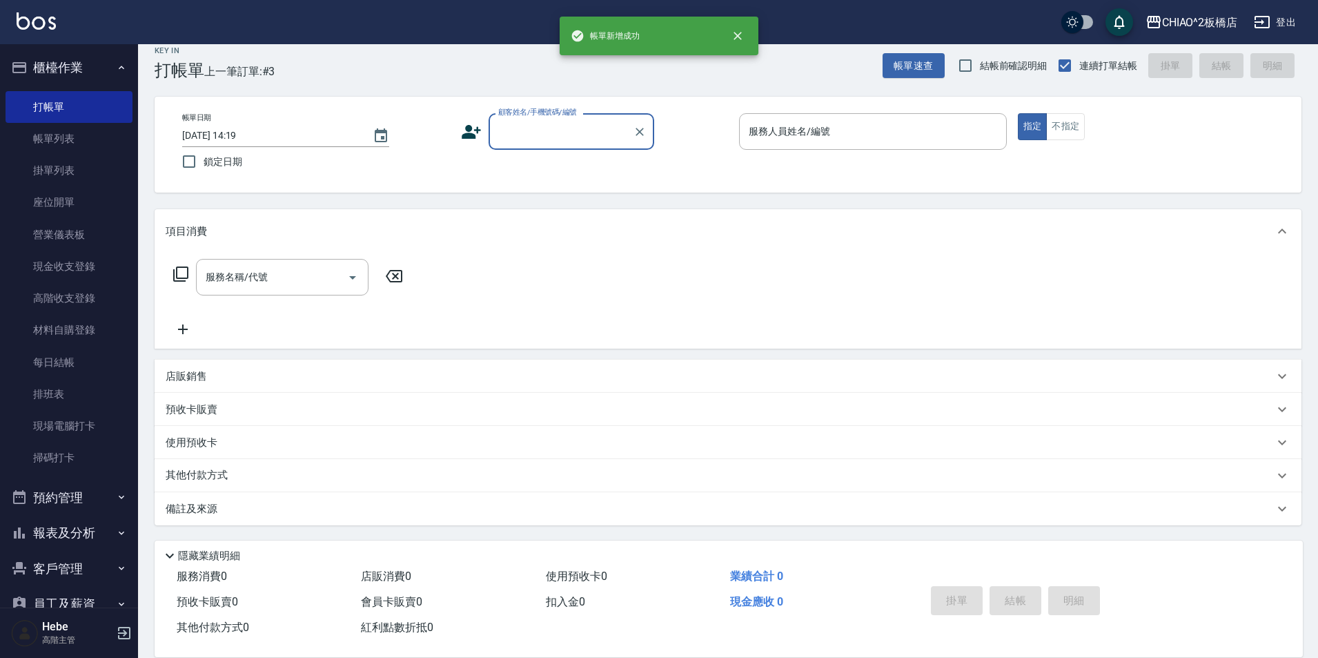
scroll to position [14, 0]
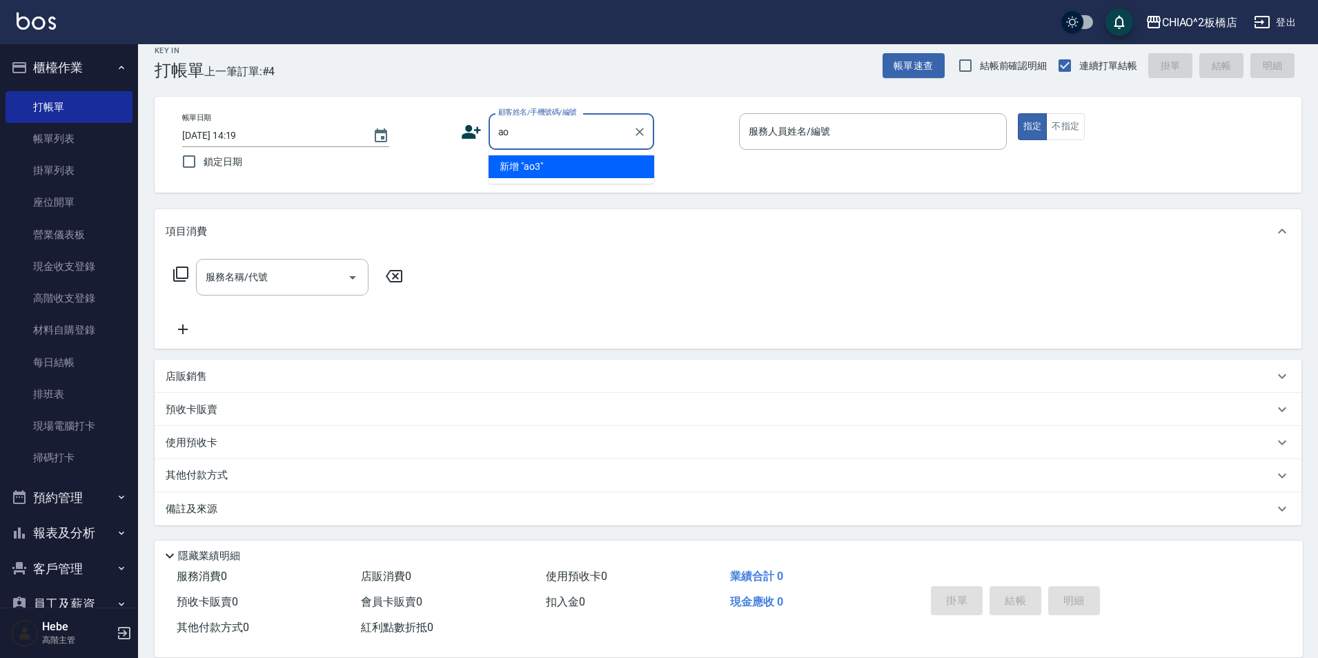
type input "a"
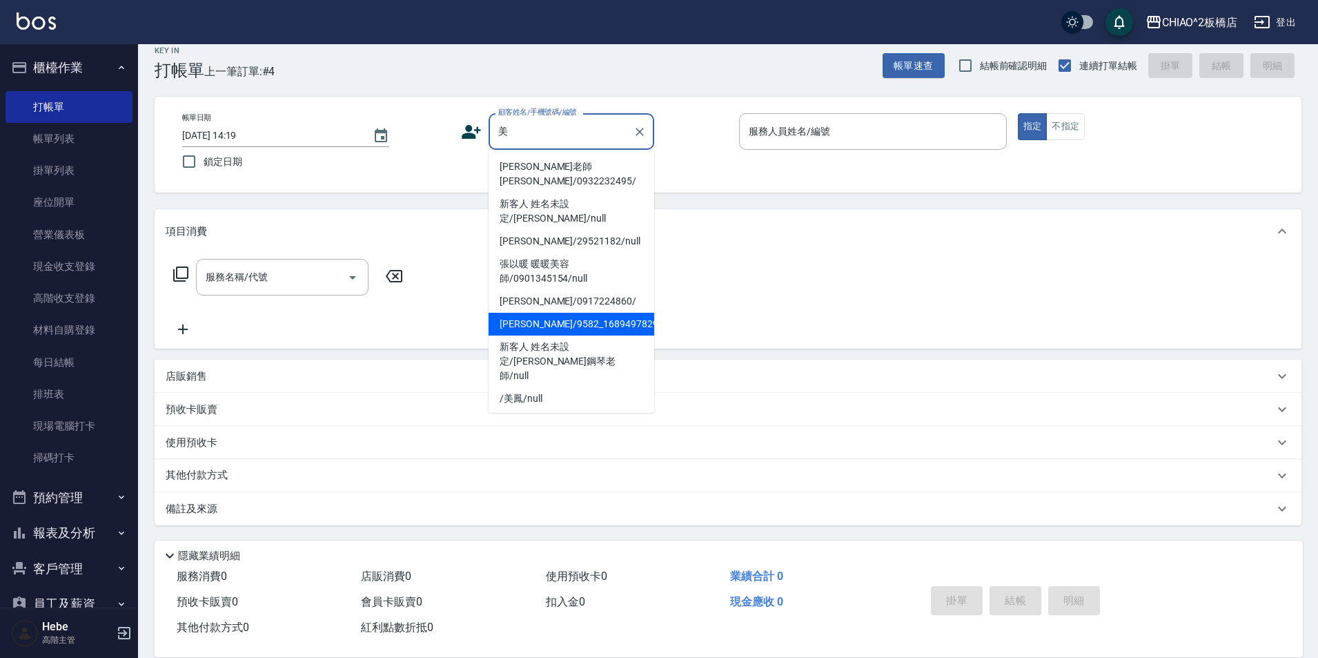
click at [571, 313] on li "[PERSON_NAME]/9582_1689497829/null" at bounding box center [571, 324] width 166 height 23
type input "[PERSON_NAME]/9582_1689497829/null"
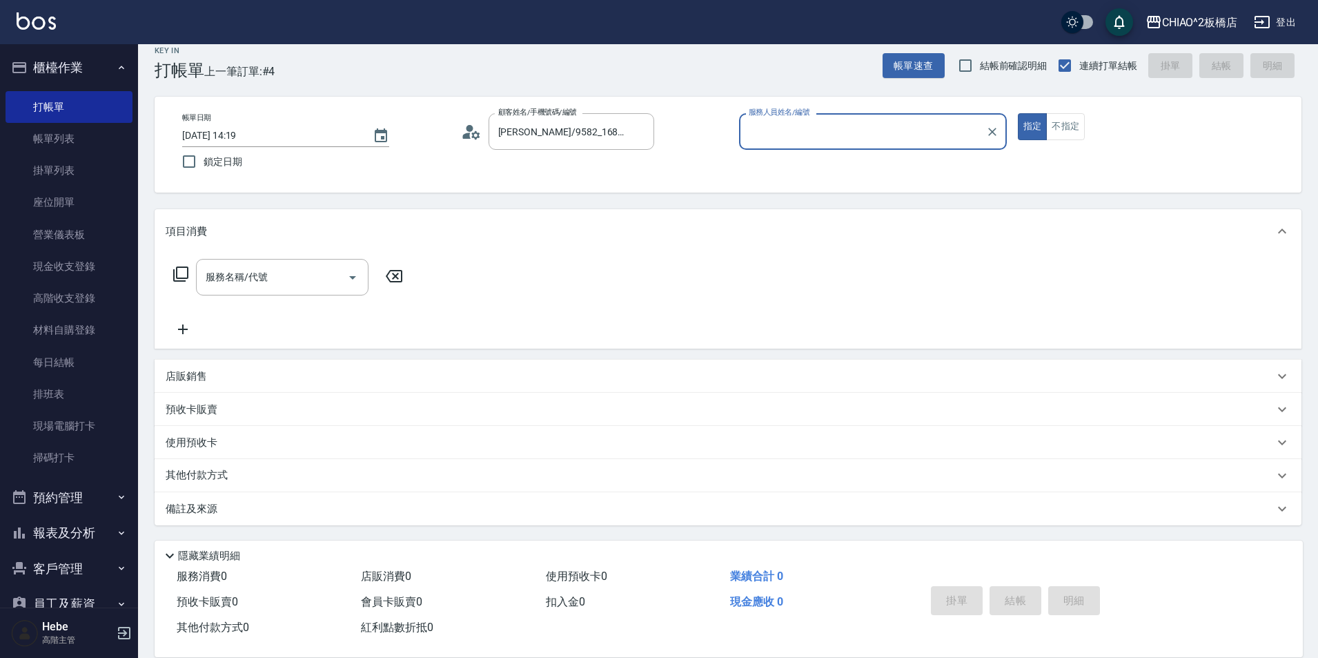
type input "MINI(無代號)"
click at [304, 283] on input "服務名稱/代號" at bounding box center [271, 277] width 139 height 24
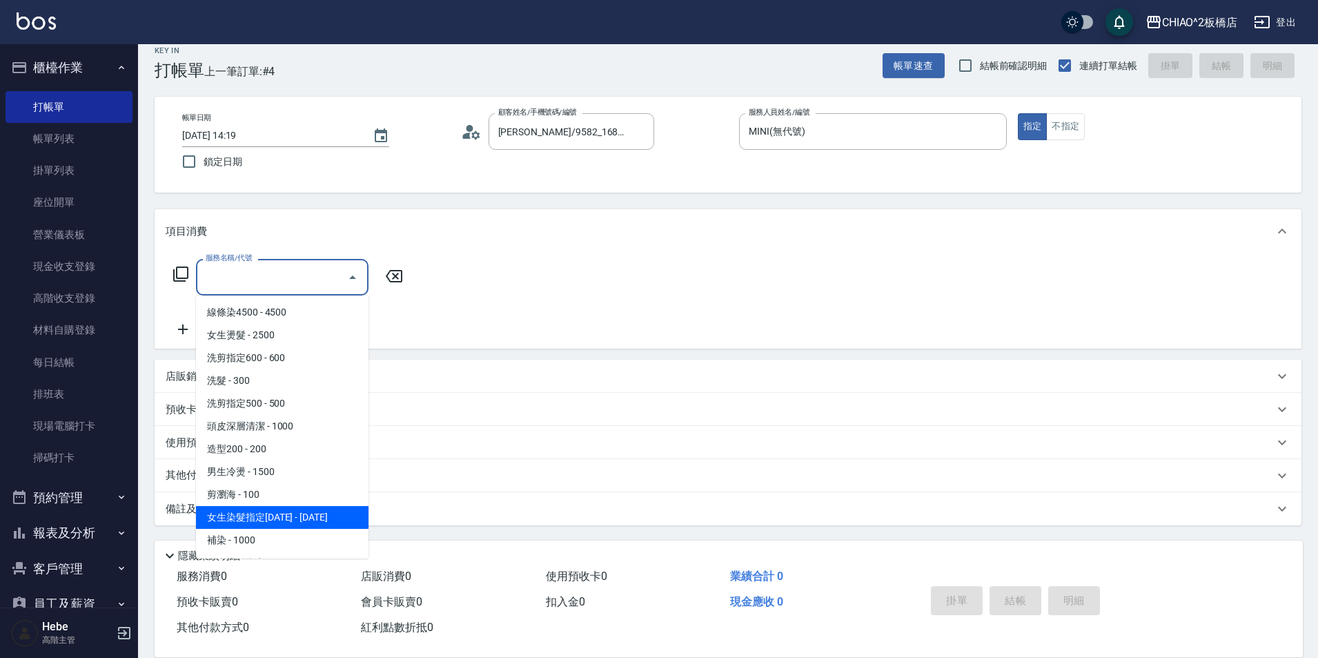
click at [299, 518] on span "女生染髮指定[DATE] - [DATE]" at bounding box center [282, 517] width 172 height 23
type input "女生染髮指定2000(96698)"
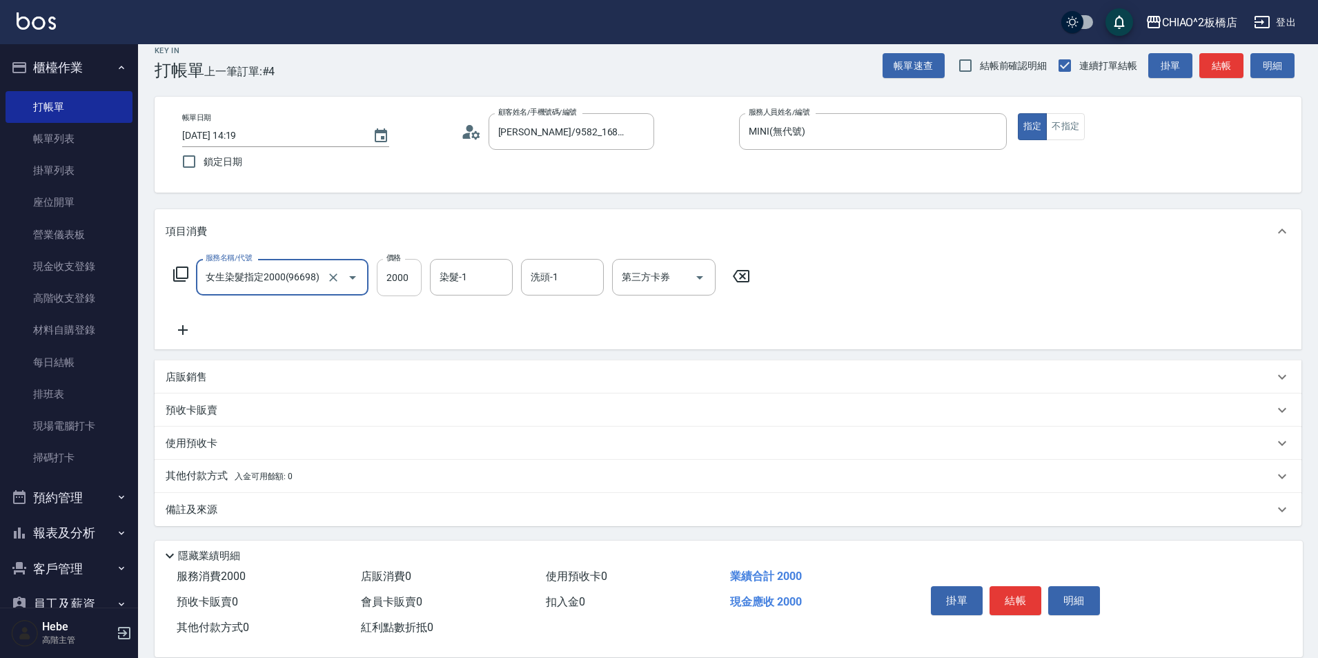
click at [407, 278] on input "2000" at bounding box center [399, 277] width 45 height 37
type input "2500"
click at [660, 595] on button "結帳" at bounding box center [1015, 600] width 52 height 29
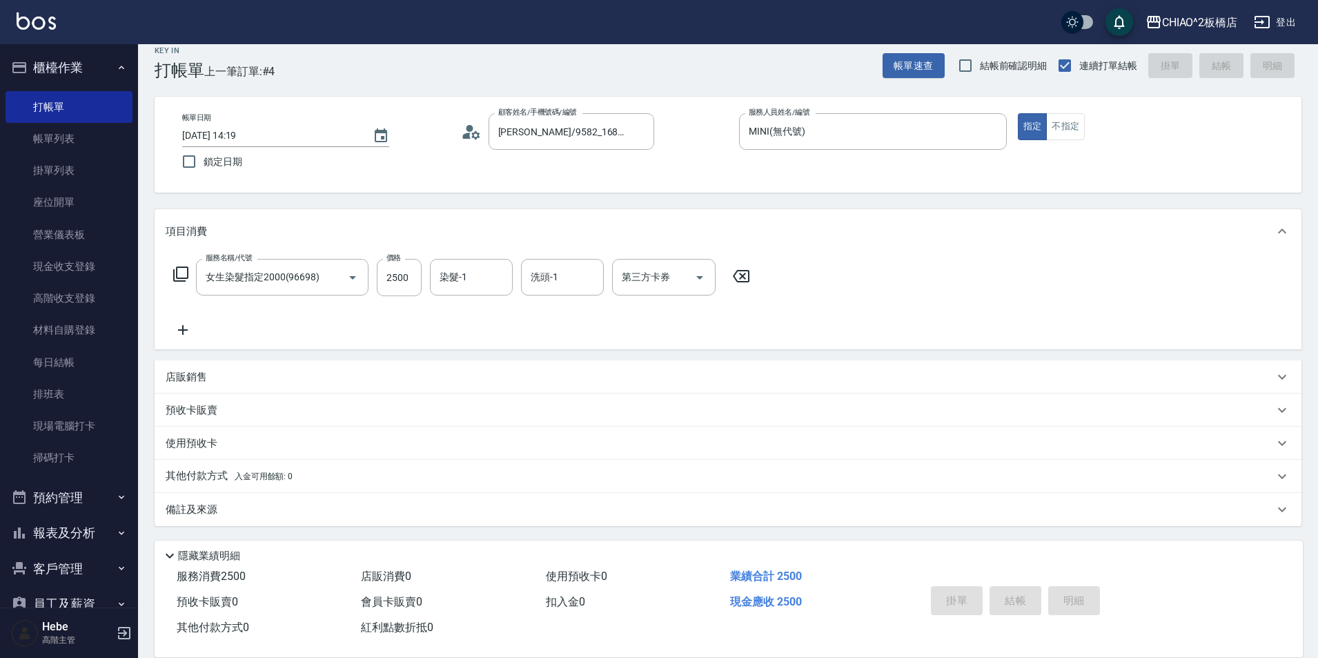
type input "[DATE] 14:20"
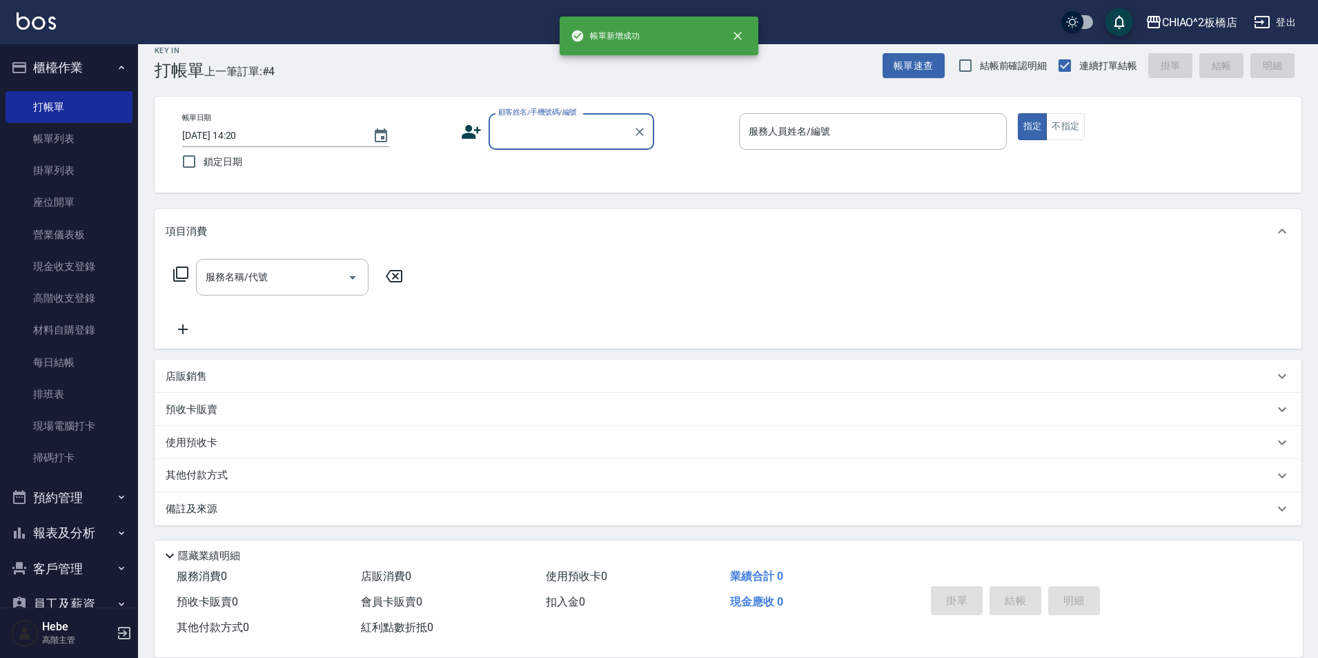
scroll to position [0, 0]
